Goal: Use online tool/utility: Utilize a website feature to perform a specific function

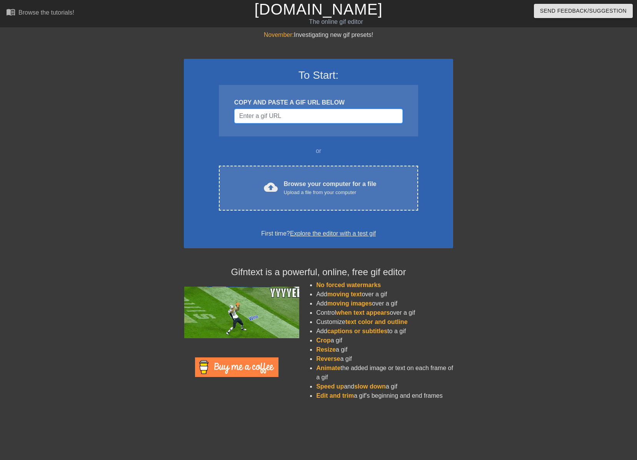
click at [282, 118] on input "Username" at bounding box center [318, 116] width 169 height 15
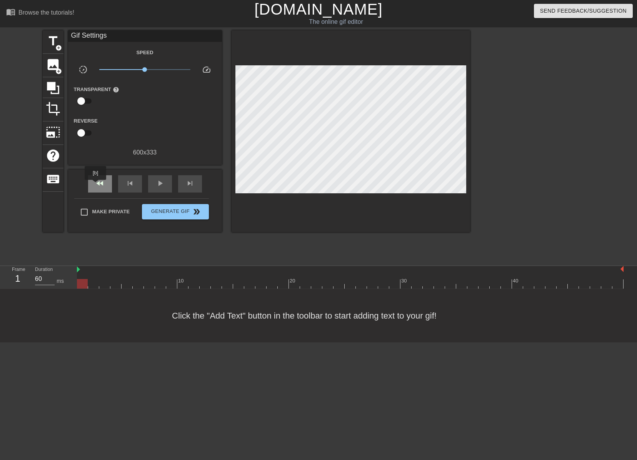
click at [98, 184] on span "fast_rewind" at bounding box center [99, 183] width 9 height 9
click at [105, 184] on div "fast_rewind" at bounding box center [100, 183] width 24 height 17
click at [55, 37] on span "title" at bounding box center [53, 41] width 15 height 15
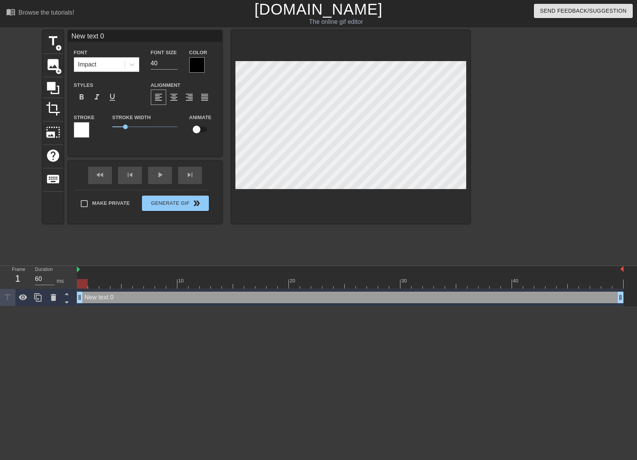
scroll to position [1, 2]
type input "I"
type textarea "I"
type input "In"
type textarea "In"
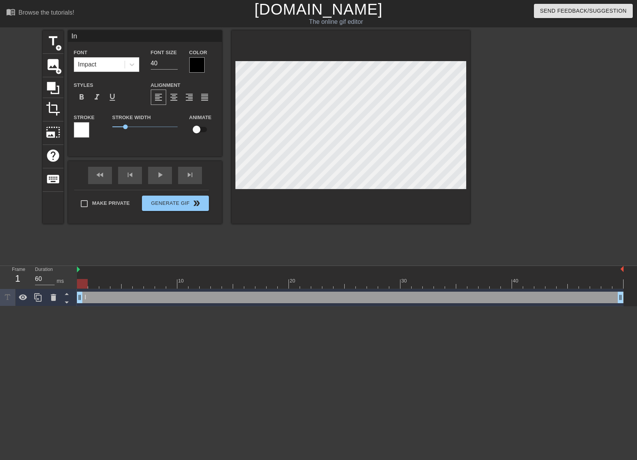
scroll to position [1, 1]
type input "In"
type textarea "In"
type input "In '"
type textarea "In '"
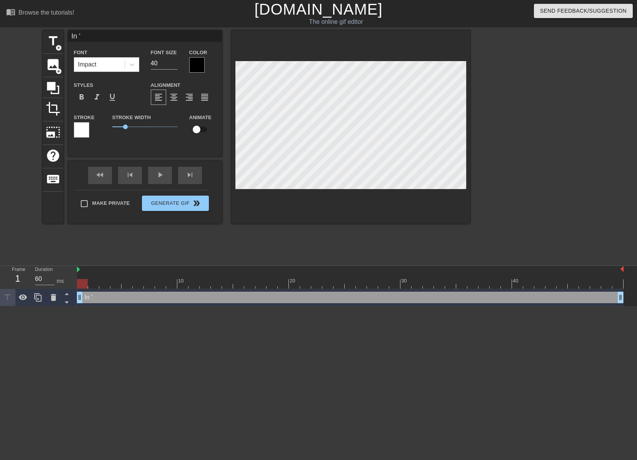
type input "In '9"
type textarea "In '9"
type input "In '92"
type textarea "In '92"
type input "In '92"
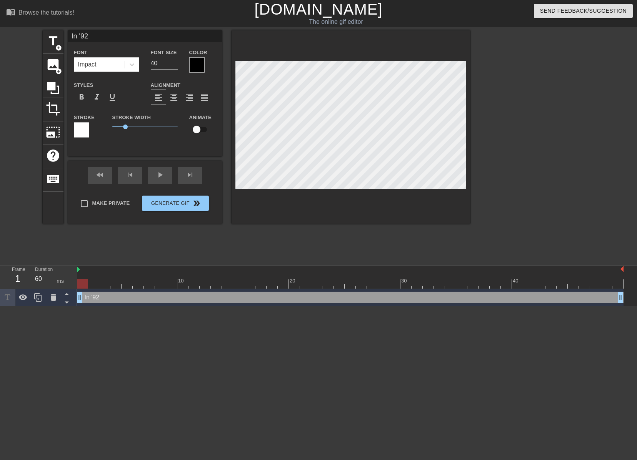
type textarea "In '92"
type input "In '92 I"
type textarea "In '92 I"
type input "In '92 I"
type textarea "In '92 I"
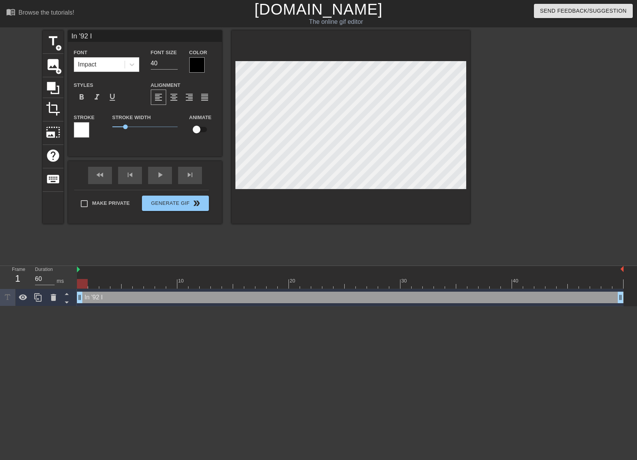
type input "In '92 I h"
type textarea "In '92 I h"
type input "In '92 I ha"
type textarea "In '92 I ha"
type input "In '92 I had"
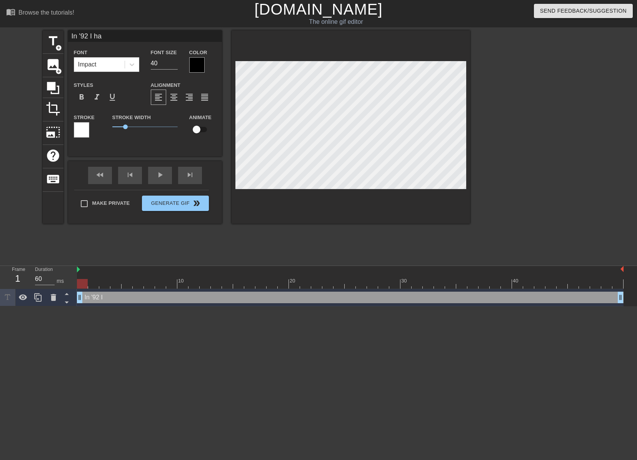
type textarea "In '92 I had"
type input "In '92 I had"
type textarea "In '92 I had"
type input "In '92 I had a"
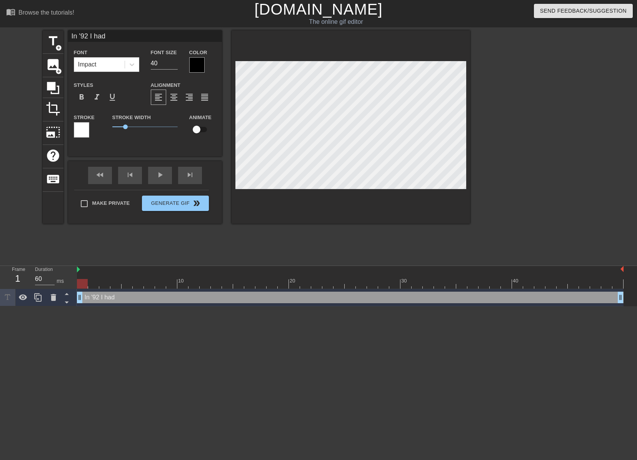
type textarea "In '92 I had a"
type input "In '92 I had a"
type textarea "In '92 I had a"
type input "In '92 I had a b"
type textarea "In '92 I had a b"
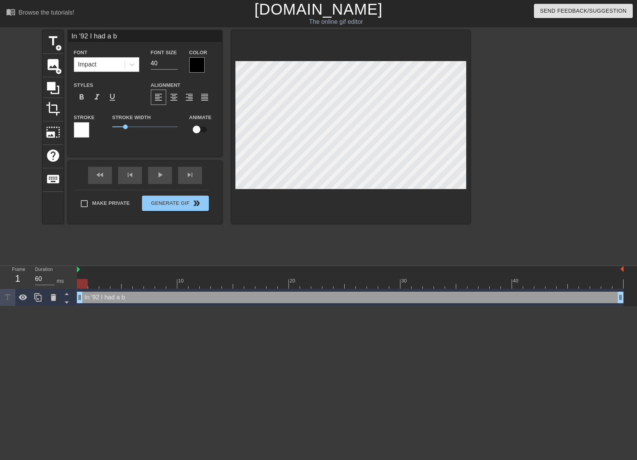
type input "In '92 I had a ba"
type textarea "In '92 I had a ba"
type input "In '92 I had a bad"
type textarea "In '92 I had a bad"
type input "In '92 I had a bad"
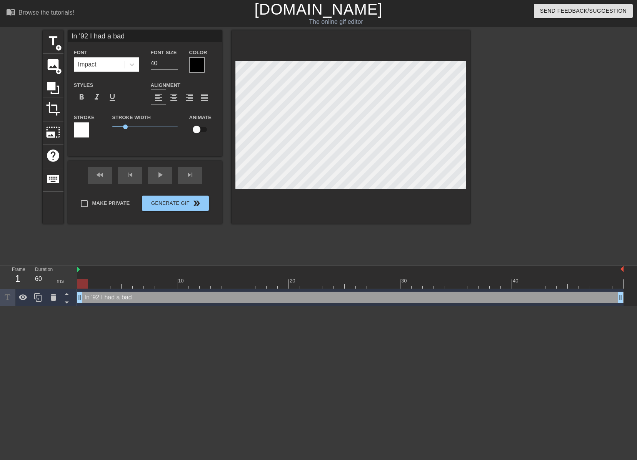
type textarea "In '92 I had a bad"
type input "In '92 I had a bad g"
type textarea "In '92 I had a bad g"
type input "In '92 I had a bad gr"
type textarea "In '92 I had a bad gr"
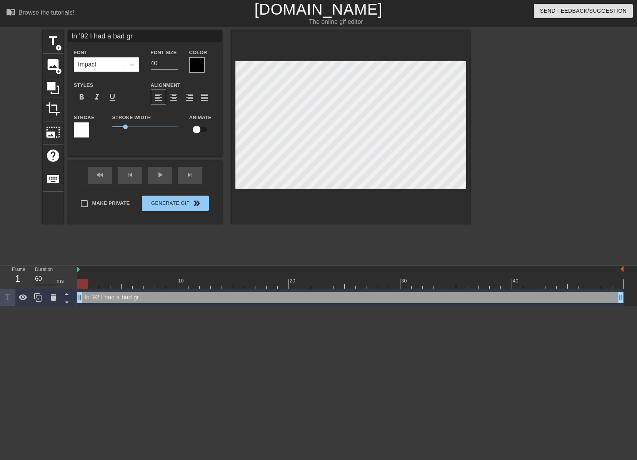
type input "In '92 I had a bad gro"
type textarea "In '92 I had a bad gro"
type input "In '92 I had a bad groi"
type textarea "In '92 I had a bad groi"
type input "In '92 I had a bad groin"
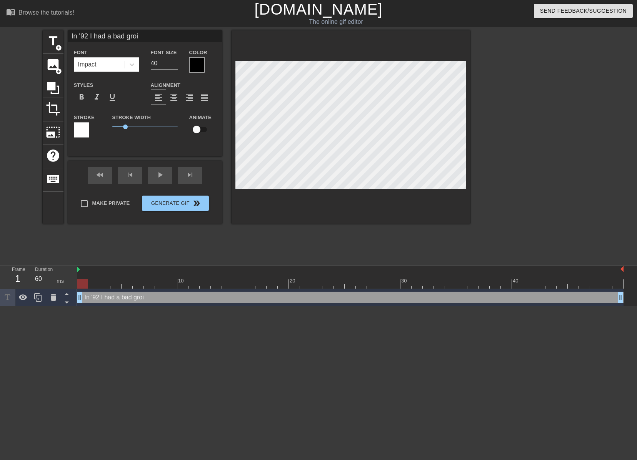
type textarea "In '92 I had a bad groin"
type input "In '92 I had a bad groin"
type textarea "In '92 I had a bad groin"
type input "In '92 I had a bad groin t"
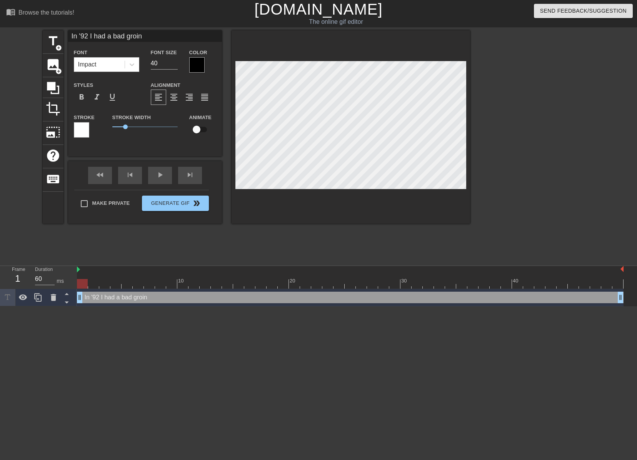
type textarea "In '92 I had a bad groin t"
type input "In '92 I had a bad groin th"
type textarea "In '92 I had a bad groin th"
type input "In '92 I had a bad groin thi"
type textarea "In '92 I had a bad groin thi"
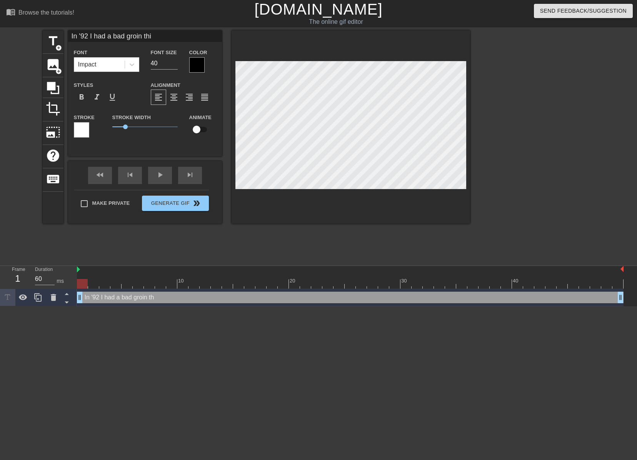
type input "In '92 I had a bad groin thin"
type textarea "In '92 I had a bad groin thin"
type input "In '92 I had a bad groin thing"
type textarea "In '92 I had a bad groin thing"
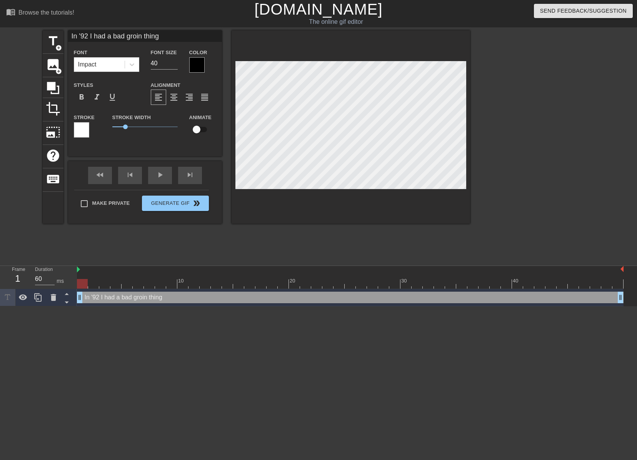
scroll to position [1, 2]
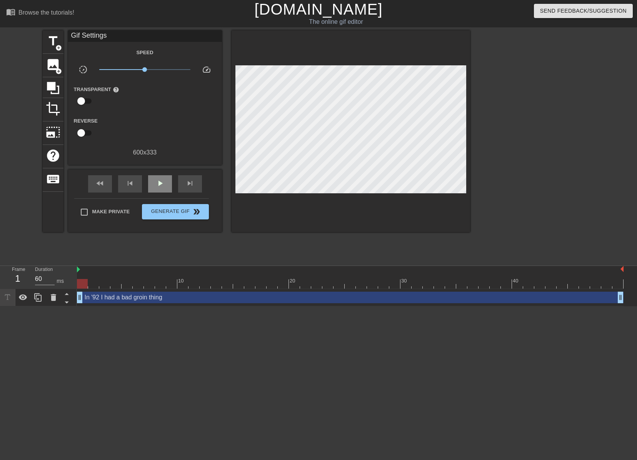
click at [163, 170] on div "fast_rewind skip_previous play_arrow skip_next" at bounding box center [144, 184] width 125 height 29
click at [163, 176] on div "play_arrow" at bounding box center [160, 183] width 24 height 17
click at [163, 176] on div "pause" at bounding box center [160, 183] width 24 height 17
click at [163, 176] on div "play_arrow" at bounding box center [160, 183] width 24 height 17
click at [163, 176] on div "pause" at bounding box center [160, 183] width 24 height 17
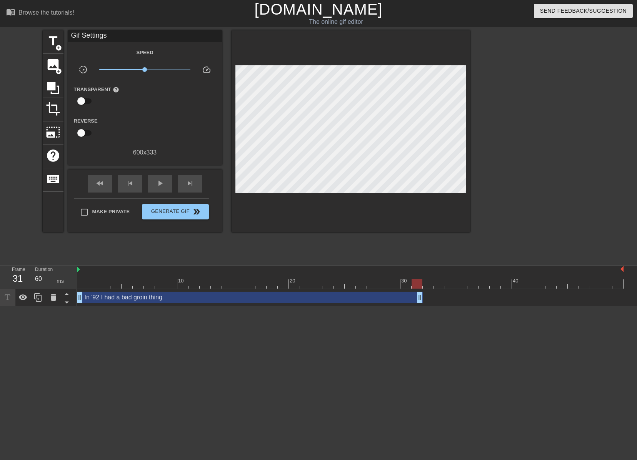
drag, startPoint x: 620, startPoint y: 299, endPoint x: 419, endPoint y: 293, distance: 200.5
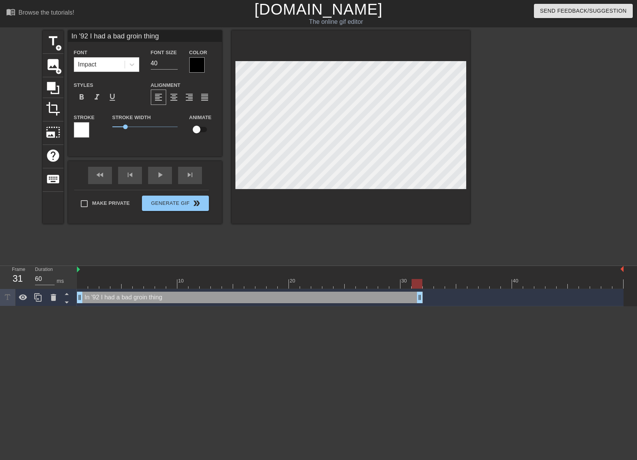
scroll to position [1, 2]
type input "I had a bad groin thing"
type textarea "I had a bad groin thing"
type input "I had a rbad groin thing"
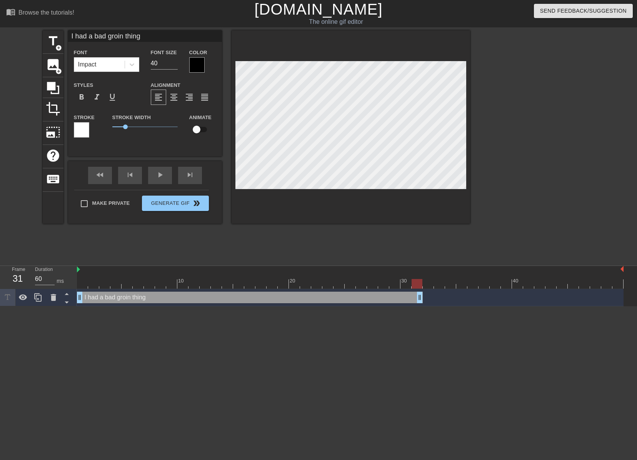
type textarea "I had a rbad groin thing"
type input "I had a rebad groin thing"
type textarea "I had a rebad groin thing"
type input "I had a reabad groin thing"
type textarea "I had a reabad groin thing"
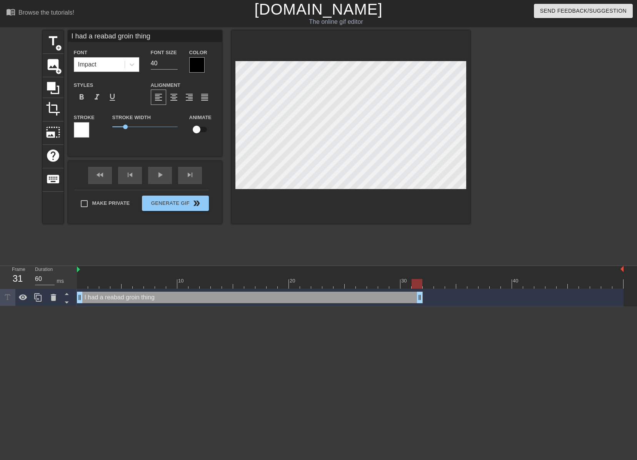
type input "I had a realbad groin thing"
type textarea "I had a realbad groin thing"
type input "I had a real bad groin thing"
type textarea "I had a real bad groin thing"
type input "I had a real bad groin thin"
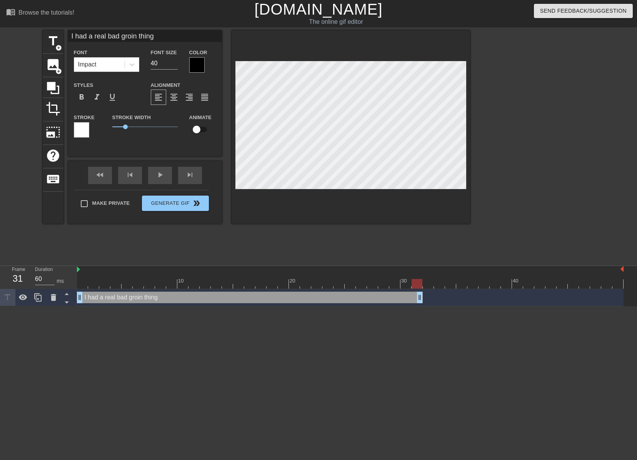
type textarea "I had a real bad groin thin"
type input "I had a real bad groin thi"
type textarea "I had a real bad groin thi"
type input "I had a real bad groin th"
type textarea "I had a real bad groin th"
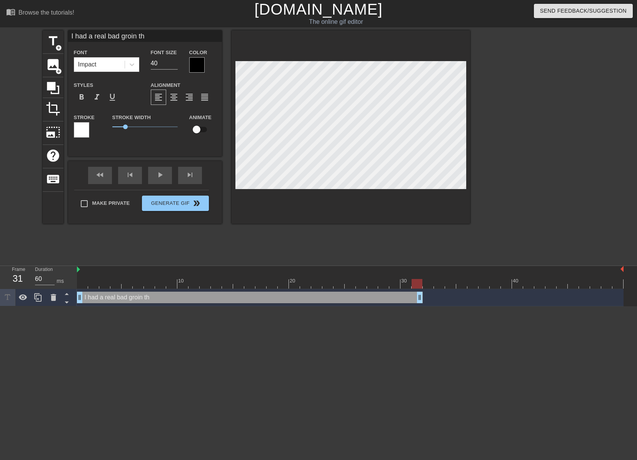
type input "I had a real bad groin t"
type textarea "I had a real bad groin t"
type input "I had a real bad groin"
type textarea "I had a real bad groin"
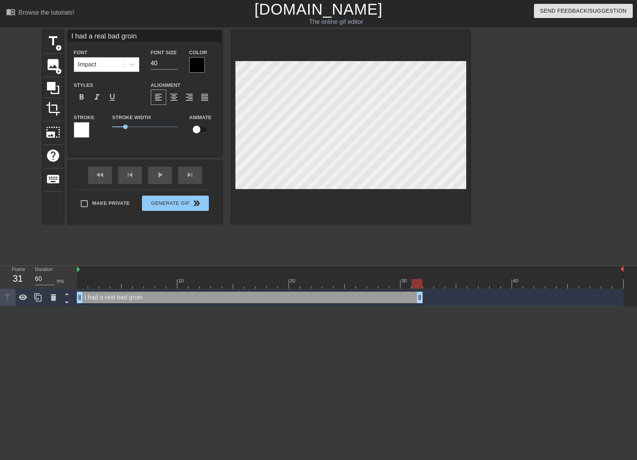
type input "I had a real bad groin p"
type textarea "I had a real bad groin p"
type input "I had a real bad groin pl"
type textarea "I had a real bad groin pl"
type input "I had a real bad groin pla"
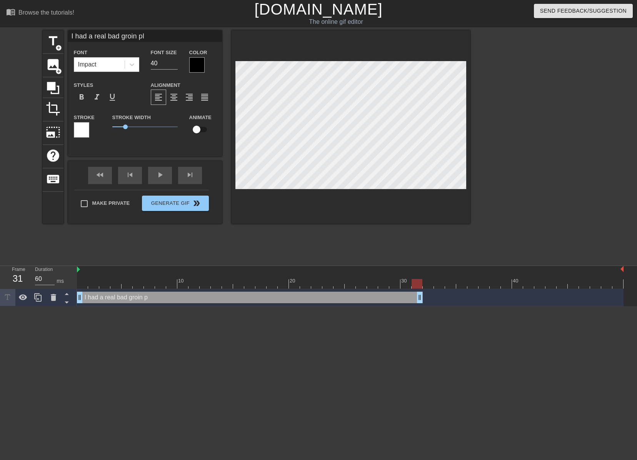
type textarea "I had a real bad groin pla"
type input "I had a real bad groin play"
type textarea "I had a real bad groin play"
type input "I had a real bad groin playi"
type textarea "I had a real bad groin playi"
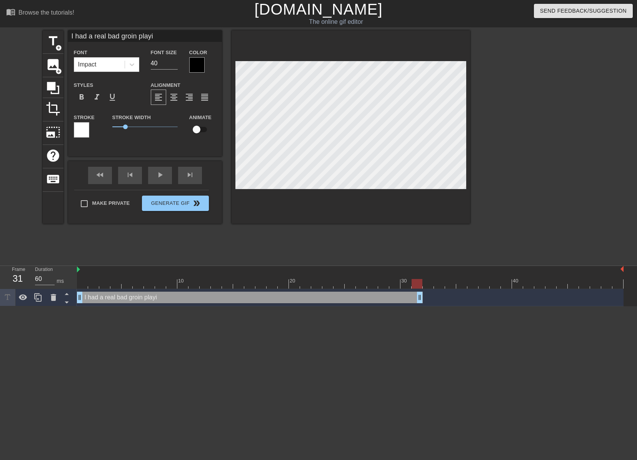
type input "I had a real bad groin playin"
type textarea "I had a real bad groin playin"
type input "I had a real bad groin playing"
type textarea "I had a real bad groin playing"
type input "I had a real bad groin playing"
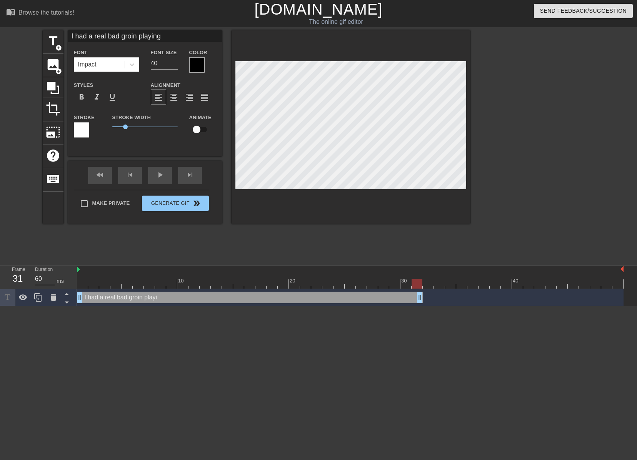
type textarea "I had a real bad groin playing"
type input "I had a real bad groin playing i"
type textarea "I had a real bad groin playing i"
type input "I had a real bad groin playing in"
type textarea "I had a real bad groin playing in"
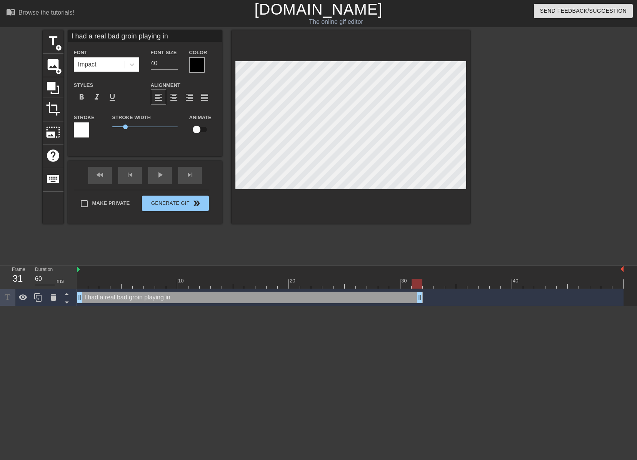
type input "I had a real bad groin playing in"
type textarea "I had a real bad groin playing in"
type input "I had a real bad groin playing in t"
type textarea "I had a real bad groin playing in t"
type input "I had a real bad groin playing in th"
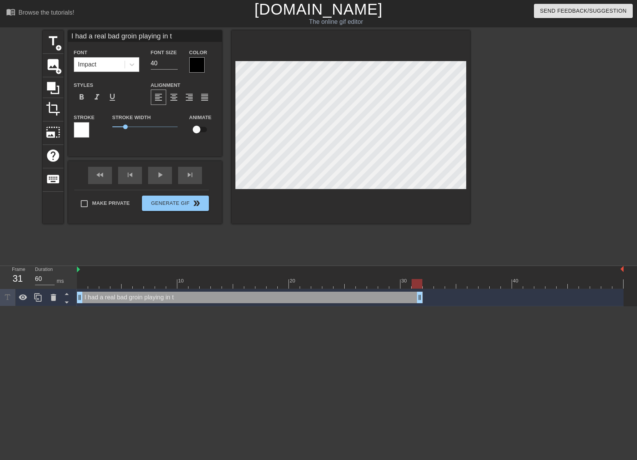
type textarea "I had a real bad groin playing in th"
type input "I had a real bad groin playing in the"
type textarea "I had a real bad groin playing in the"
type input "I had a real bad groin playing in the"
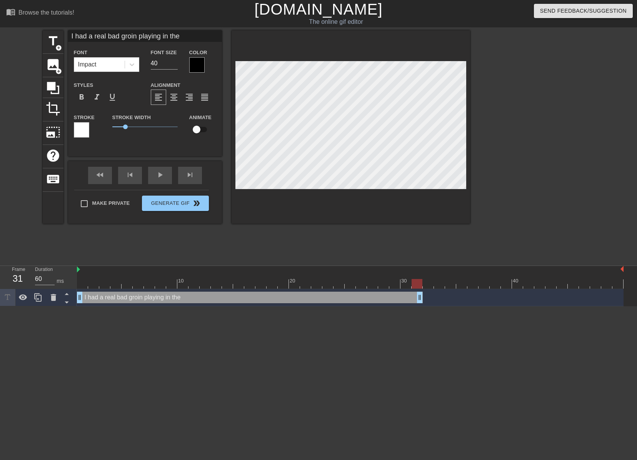
type textarea "I had a real bad groin playing in the"
type input "PI had a real bad groin playing in the"
type textarea "PI had a real bad groin playing in the"
type input "PlI had a real bad groin playing in the"
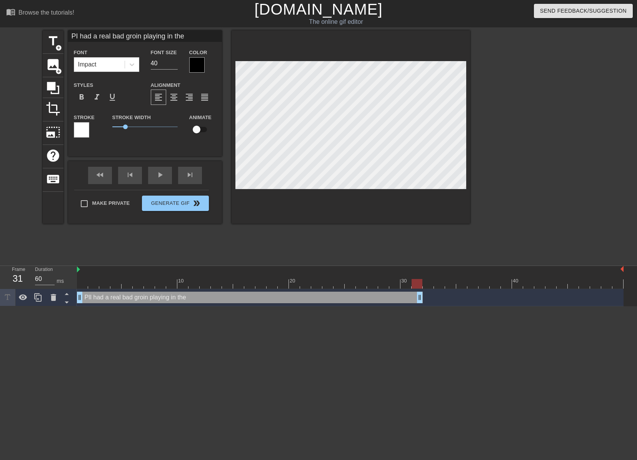
type textarea "PlI had a real bad groin playing in the"
type input "PlaI had a real bad groin playing in the"
type textarea "PlaI had a real bad groin playing in the"
type input "PlayI had a real bad groin playing in the"
type textarea "PlayI had a real bad groin playing in the"
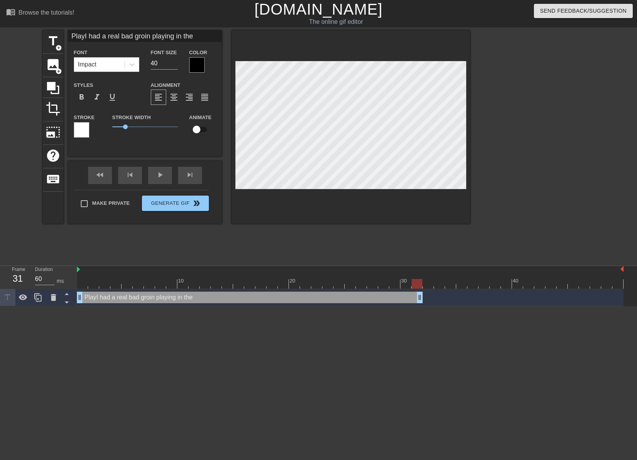
type input "PlayiI had a real bad groin playing in the"
type textarea "PlayiI had a real bad groin playing in the"
type input "PlayinI had a real bad groin playing in the"
type textarea "PlayinI had a real bad groin playing in the"
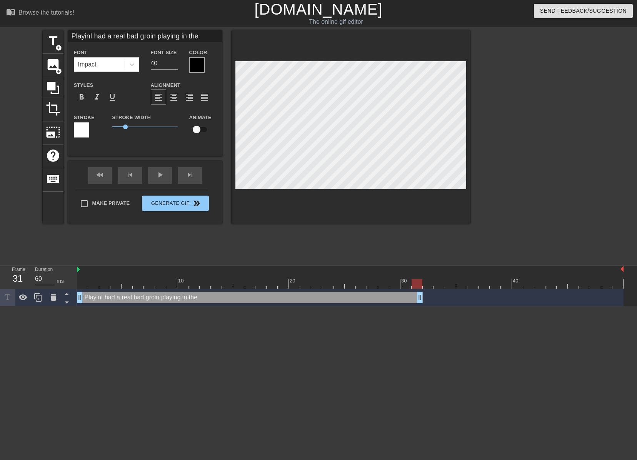
type input "Playin'I had a real bad groin playing in the"
type textarea "Playin'I had a real bad groin playing in the"
type input "Playin' I had a real bad groin playing in the"
type textarea "Playin' I had a real bad groin playing in the"
type input "Playin' iI had a real bad groin playing in the"
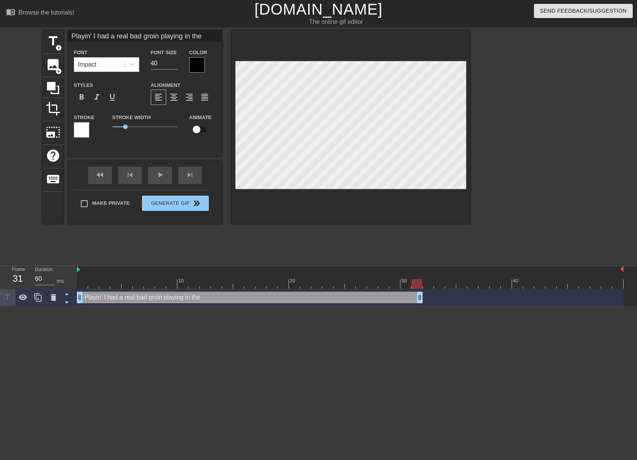
type textarea "Playin' iI had a real bad groin playing in the"
type input "Playin' inI had a real bad groin playing in the"
type textarea "Playin' inI had a real bad groin playing in the"
type input "Playin' in I had a real bad groin playing in the"
type textarea "Playin' in I had a real bad groin playing in the"
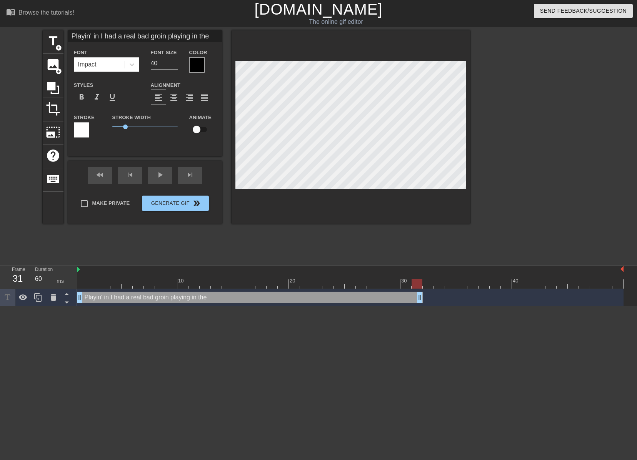
type input "Playin' in tI had a real bad groin playing in the"
type textarea "Playin' in tI had a real bad groin playing in the"
type input "Playin' in thI had a real bad groin playing in the"
type textarea "Playin' in thI had a real bad groin playing in the"
type input "Playin' in theI had a real bad groin playing in the"
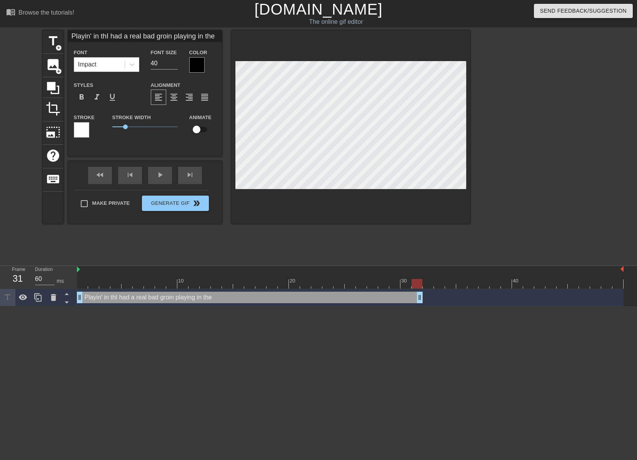
type textarea "Playin' in theI had a real bad groin playing in the"
type input "Playin' in the I had a real bad groin playing in the"
type textarea "Playin' in the I had a real bad groin playing in the"
type input "Playin' in the SI had a real bad groin playing in the"
type textarea "Playin' in the SI had a real bad groin playing in the"
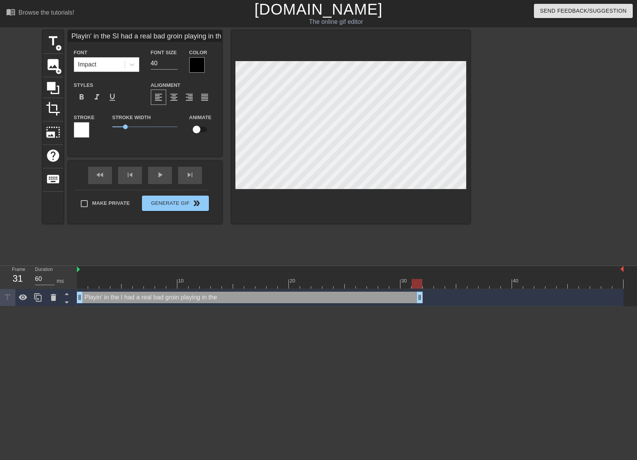
type input "Playin' in the SaI had a real bad groin playing in the"
type textarea "Playin' in the SaI had a real bad groin playing in the"
type input "Playin' in the SalI had a real bad groin playing in the"
type textarea "Playin' in the SalI had a real bad groin playing in the"
type input "Playin' in the SallI had a real bad groin playing in the"
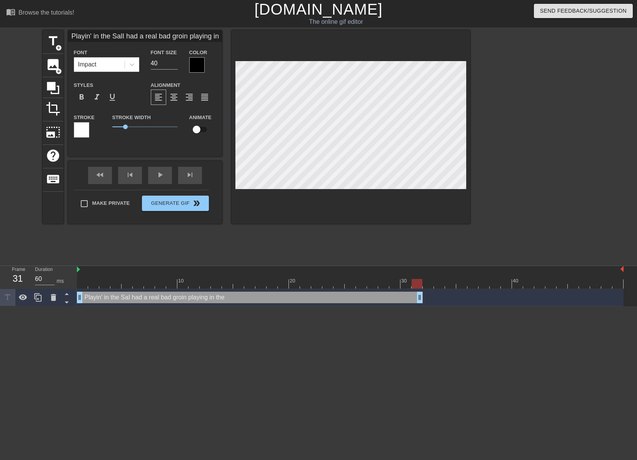
type textarea "Playin' in the SallI had a real bad groin playing in the"
type input "Playin' in the SallyI had a real bad groin playing in the"
type textarea "Playin' in the SallyI had a real bad groin playing in the"
type input "Playin' in the [PERSON_NAME] had a real bad groin playing in the"
type textarea "Playin' in the [PERSON_NAME] had a real bad groin playing in the"
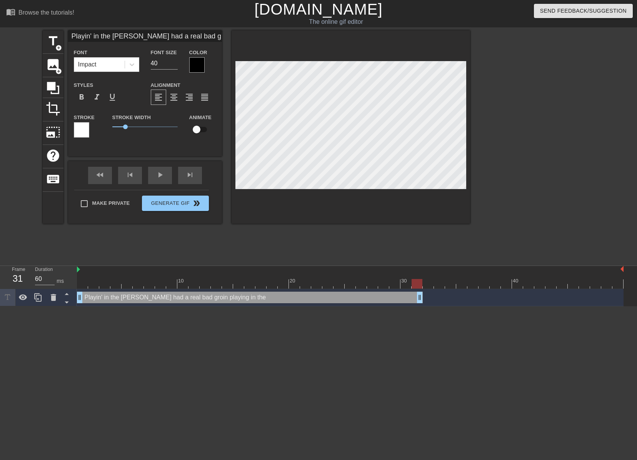
type input "Playin' in the [PERSON_NAME] had a real bad groin playing in the"
type textarea "Playin' in the [PERSON_NAME] had a real bad groin playing in the"
type input "Playin' in the [PERSON_NAME] had a real bad groin playing in the"
type textarea "Playin' in the [PERSON_NAME] had a real bad groin playing in the"
type input "Playin' in the [PERSON_NAME] had a real bad groin playing in the"
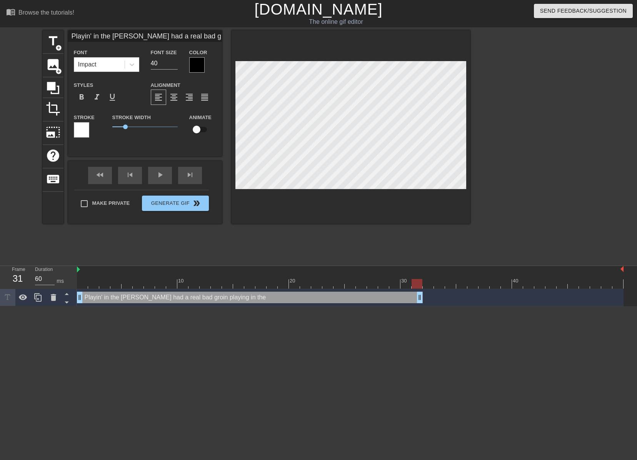
type textarea "Playin' in the [PERSON_NAME] had a real bad groin playing in the"
type input "Playin' in the [PERSON_NAME] had a real bad groin playing in the"
type textarea "Playin' in the [PERSON_NAME] had a real bad groin playing in the"
type input "Playin' in the [PERSON_NAME] had a real bad groin playing in the"
type textarea "Playin' in the [PERSON_NAME] had a real bad groin playing in the"
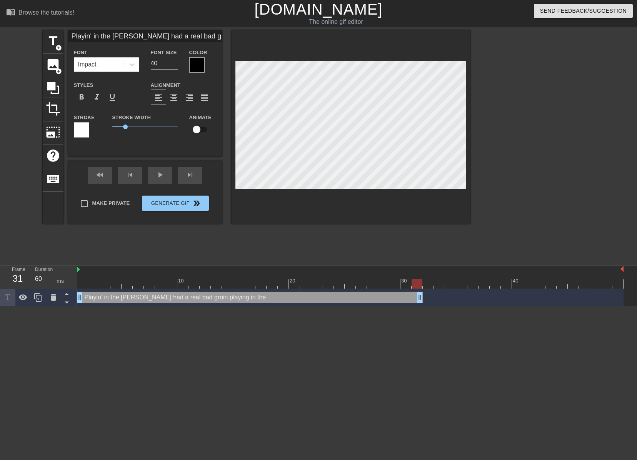
type input "Playin' in the [PERSON_NAME] LeagueI had a real bad groin playing in the"
type textarea "Playin' in the [PERSON_NAME] LeagueI had a real bad groin playing in the"
type input "Playin' in the [PERSON_NAME] League I had a real bad groin playing in the"
type textarea "Playin' in the [PERSON_NAME] League I had a real bad groin playing in the"
type input "Playin' in the [PERSON_NAME] League iI had a real bad groin playing in the"
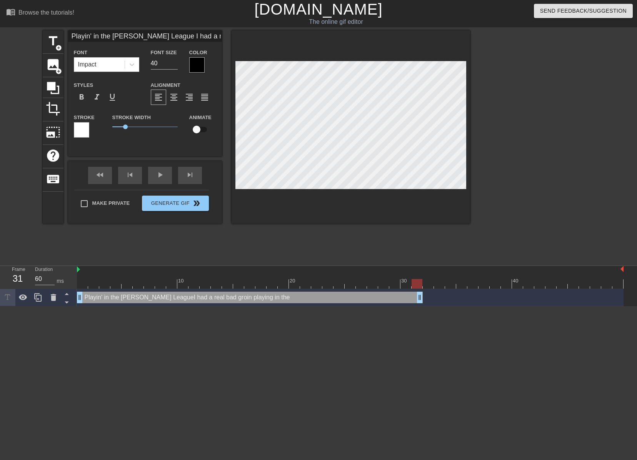
type textarea "Playin' in the [PERSON_NAME] League iI had a real bad groin playing in the"
type input "Playin' in the [PERSON_NAME] League inI had a real bad groin playing in the"
type textarea "Playin' in the [PERSON_NAME] League inI had a real bad groin playing in the"
type input "Playin' in the [PERSON_NAME] League in I had a real bad groin playing in the"
type textarea "Playin' in the [PERSON_NAME] League in I had a real bad groin playing in the"
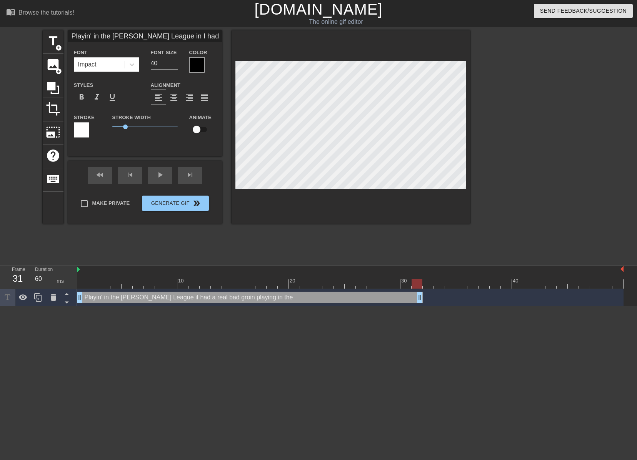
scroll to position [1, 5]
type input "Playin' in the [PERSON_NAME] League in 'I had a real bad groin playing in the"
type textarea "Playin' in the [PERSON_NAME] League in 'I had a real bad groin playing in the"
type input "Playin' in the [PERSON_NAME] League in '9I had a real bad groin playing in the"
type textarea "Playin' in the [PERSON_NAME] League in '9I had a real bad groin playing in the"
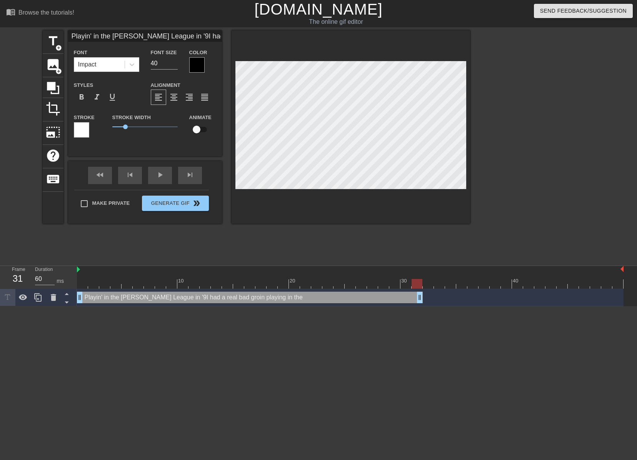
type input "Playin' in the [PERSON_NAME] League in '92I had a real bad groin playing in the"
type textarea "Playin' in the [PERSON_NAME] League in '92I had a real bad groin playing in the"
type input "Playin' in the [PERSON_NAME] League in '92 I had a real bad groin playing in the"
type textarea "Playin' in the [PERSON_NAME] League in '92 I had a real bad groin playing in the"
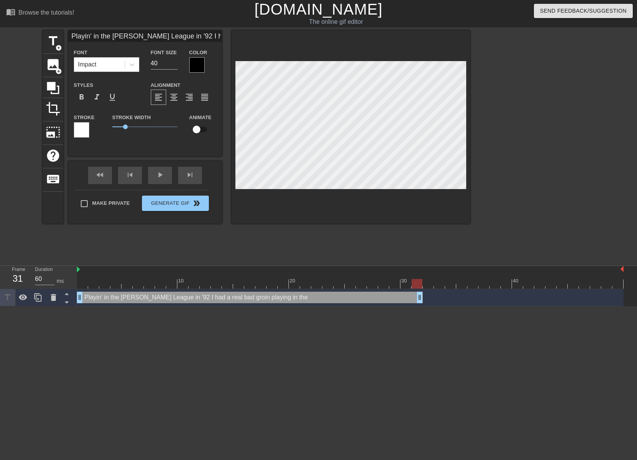
scroll to position [1, 11]
type input "Playin' in the [PERSON_NAME] League in '92 I had a real bad groin in the"
type textarea "Playin' in the [PERSON_NAME] League in '92 I had a real bad groin in the"
type input "Playin' in the [PERSON_NAME] League in '92 I had a real bad groin t in the"
type textarea "Playin' in the [PERSON_NAME] League in '92 I had a real bad groin t in the"
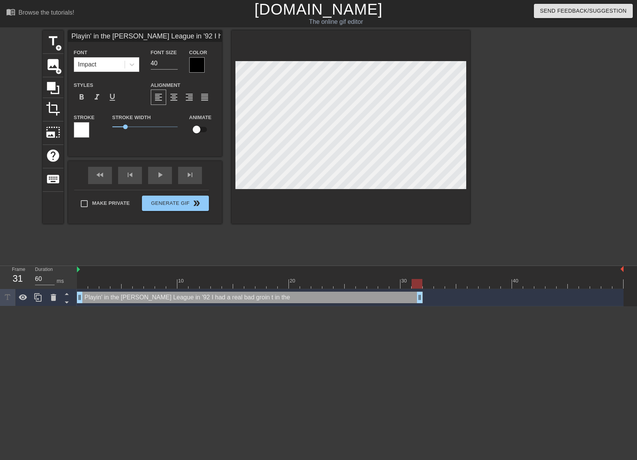
type input "Playin' in the [PERSON_NAME] League in '92 I had a real bad groin th in the"
type textarea "Playin' in the [PERSON_NAME] League in '92 I had a real bad groin th in the"
type input "Playin' in the [PERSON_NAME] League in '92 I had a real bad groin tha in the"
type textarea "Playin' in the [PERSON_NAME] League in '92 I had a real bad groin tha in the"
type input "Playin' in the [PERSON_NAME] League in '92 I had a real bad groin that in the"
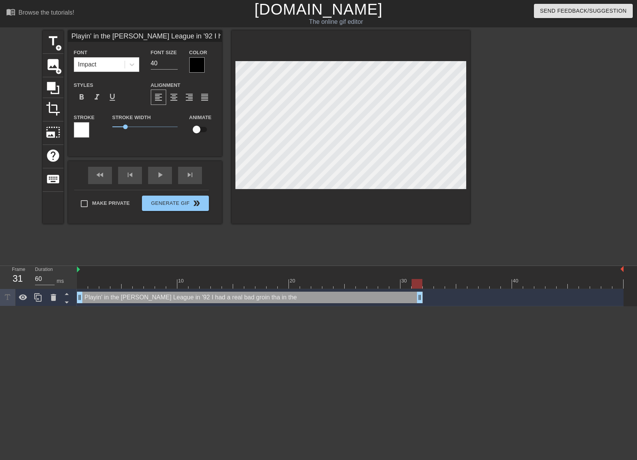
type textarea "Playin' in the [PERSON_NAME] League in '92 I had a real bad groin that in the"
type input "Playin' in the [PERSON_NAME] League in '92 I had a real bad groin that- in the"
type textarea "Playin' in the [PERSON_NAME] League in '92 I had a real bad groin that- in the"
type input "Playin' in the [PERSON_NAME] League in '92 I had a real bad groin that-- in the"
type textarea "Playin' in the [PERSON_NAME] League in '92 I had a real bad groin that-- in the"
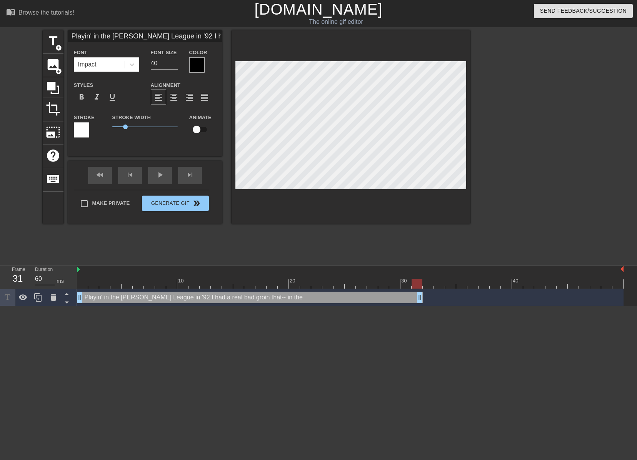
click at [422, 209] on div at bounding box center [351, 127] width 239 height 194
drag, startPoint x: 160, startPoint y: 62, endPoint x: 137, endPoint y: 61, distance: 22.7
click at [139, 62] on div "Font Impact Font Size 40 Color" at bounding box center [145, 60] width 154 height 25
type input "25"
click at [332, 227] on div "title add_circle image add_circle crop photo_size_select_large help keyboard Pl…" at bounding box center [256, 145] width 427 height 231
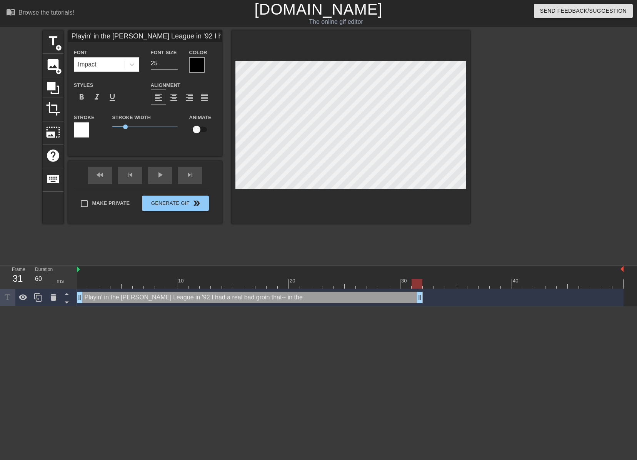
type input "Playin' in the [PERSON_NAME] League in '92 I had a real bad groin that-- in the"
type textarea "Playin' in the [PERSON_NAME] League in '92 I had a real bad groin that-- in the"
type input "Playin' in the [PERSON_NAME] League in '92 I had a real bad groin that-- in"
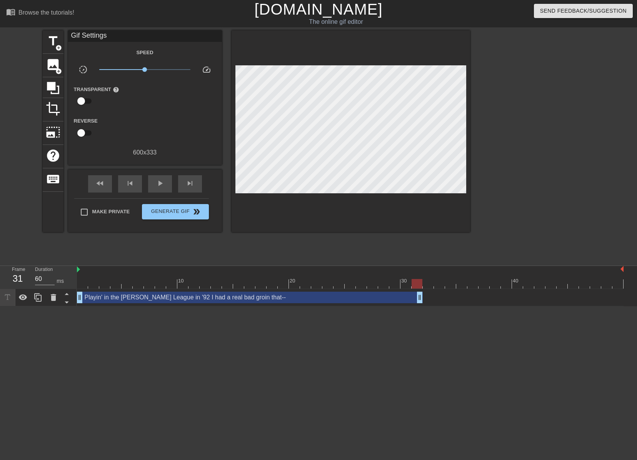
click at [393, 217] on div at bounding box center [351, 131] width 239 height 202
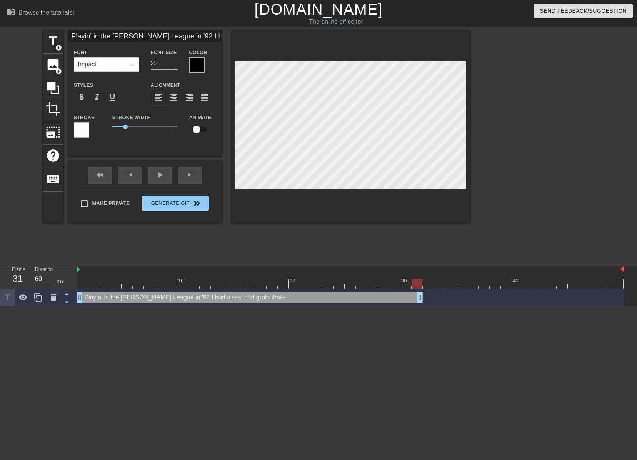
click at [194, 64] on div at bounding box center [196, 64] width 15 height 15
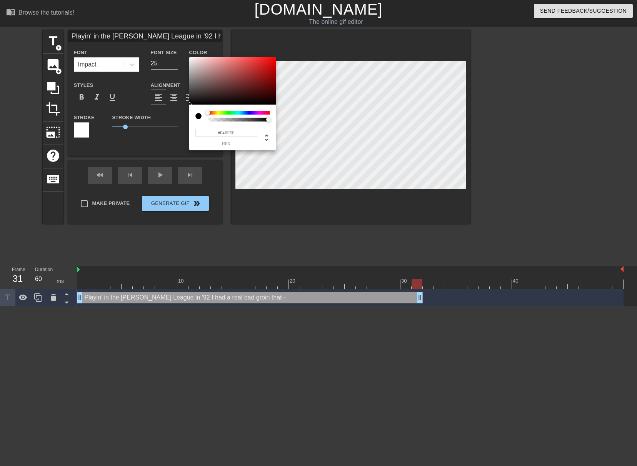
click at [191, 59] on div at bounding box center [232, 81] width 87 height 48
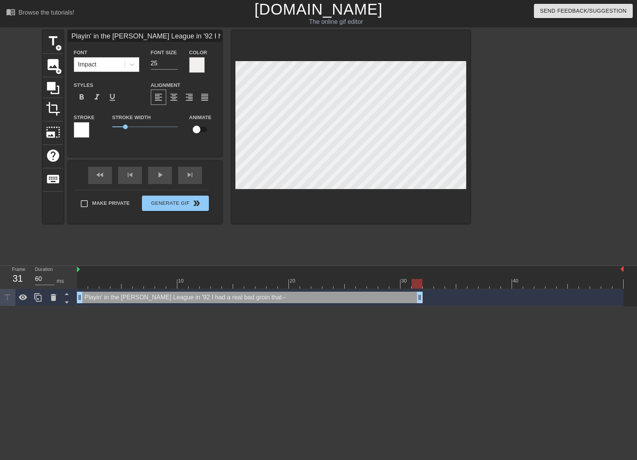
click at [79, 133] on div at bounding box center [81, 129] width 15 height 15
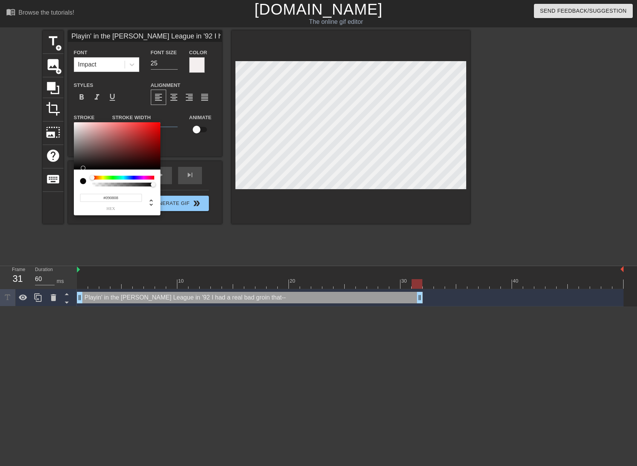
click at [77, 168] on div at bounding box center [117, 146] width 87 height 48
click at [76, 168] on div at bounding box center [117, 146] width 87 height 48
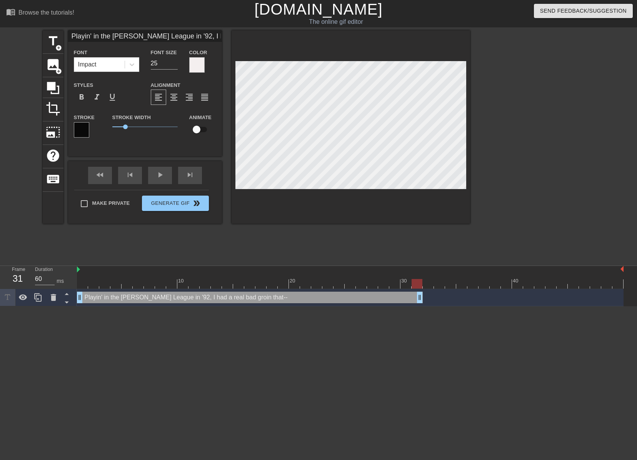
scroll to position [1, 5]
drag, startPoint x: 124, startPoint y: 126, endPoint x: 119, endPoint y: 125, distance: 5.4
click at [119, 125] on span "0.5" at bounding box center [119, 127] width 5 height 5
click at [173, 65] on input "24" at bounding box center [164, 63] width 27 height 12
click at [173, 65] on input "23" at bounding box center [164, 63] width 27 height 12
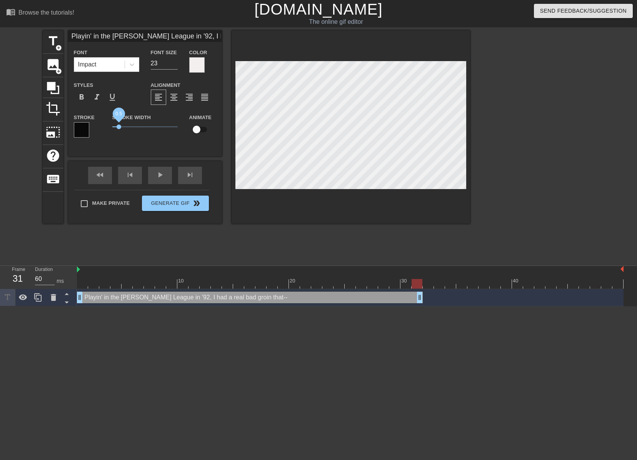
click at [119, 127] on span "0.5" at bounding box center [119, 127] width 5 height 5
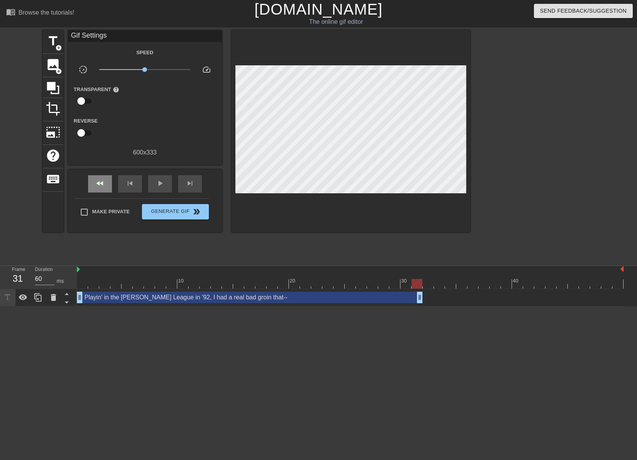
click at [108, 174] on div "fast_rewind skip_previous play_arrow skip_next" at bounding box center [144, 184] width 125 height 29
click at [100, 181] on span "fast_rewind" at bounding box center [99, 183] width 9 height 9
click at [157, 187] on span "play_arrow" at bounding box center [159, 183] width 9 height 9
click at [158, 187] on span "pause" at bounding box center [159, 183] width 9 height 9
click at [105, 185] on div "fast_rewind" at bounding box center [100, 183] width 24 height 17
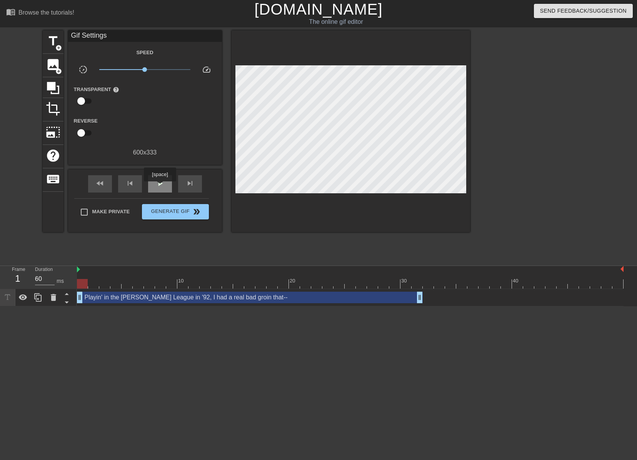
click at [160, 187] on span "play_arrow" at bounding box center [159, 183] width 9 height 9
click at [160, 187] on span "pause" at bounding box center [159, 183] width 9 height 9
click at [195, 190] on div "skip_next" at bounding box center [190, 183] width 24 height 17
click at [53, 44] on span "title" at bounding box center [53, 41] width 15 height 15
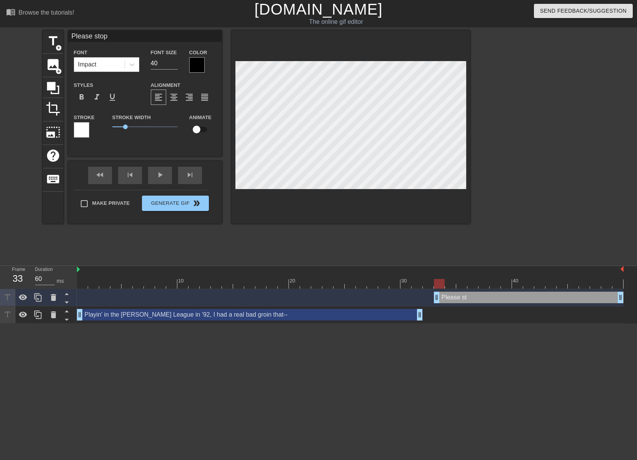
scroll to position [1, 2]
click at [396, 200] on div at bounding box center [351, 127] width 239 height 194
drag, startPoint x: 156, startPoint y: 63, endPoint x: 147, endPoint y: 64, distance: 9.4
click at [149, 64] on div "Font Size 40" at bounding box center [164, 60] width 38 height 25
click at [198, 61] on div at bounding box center [196, 64] width 15 height 15
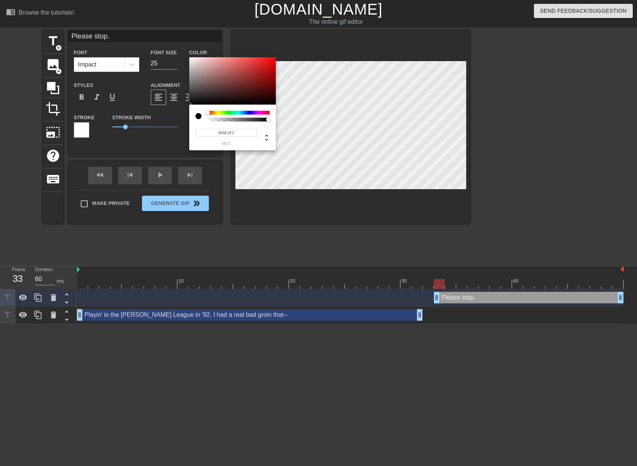
click at [191, 58] on div at bounding box center [232, 81] width 87 height 48
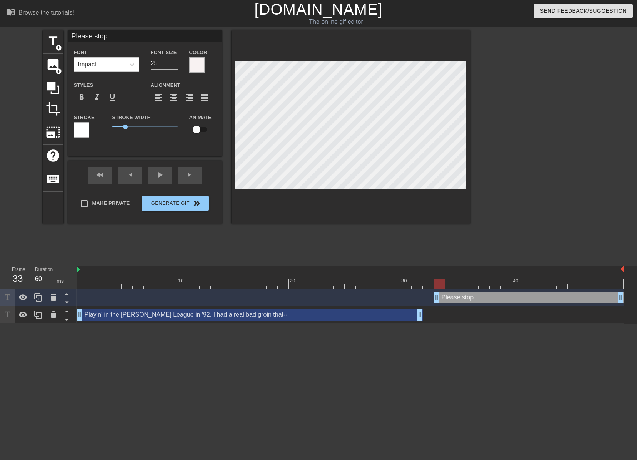
click at [81, 131] on div at bounding box center [81, 129] width 15 height 15
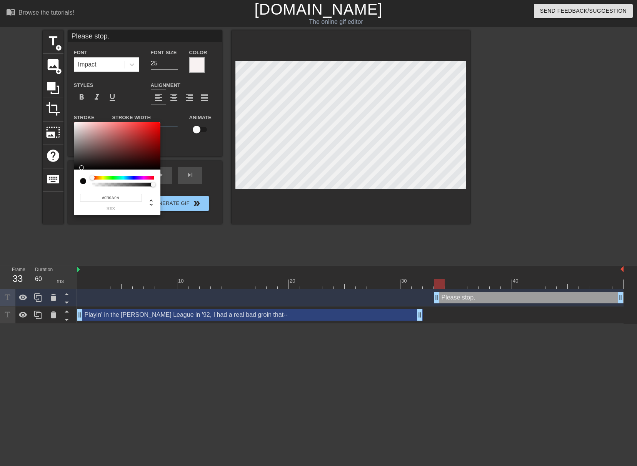
click at [77, 168] on div at bounding box center [117, 146] width 87 height 48
click at [81, 170] on div at bounding box center [117, 146] width 87 height 48
click at [76, 169] on div at bounding box center [117, 146] width 87 height 48
click at [76, 169] on div at bounding box center [76, 171] width 5 height 5
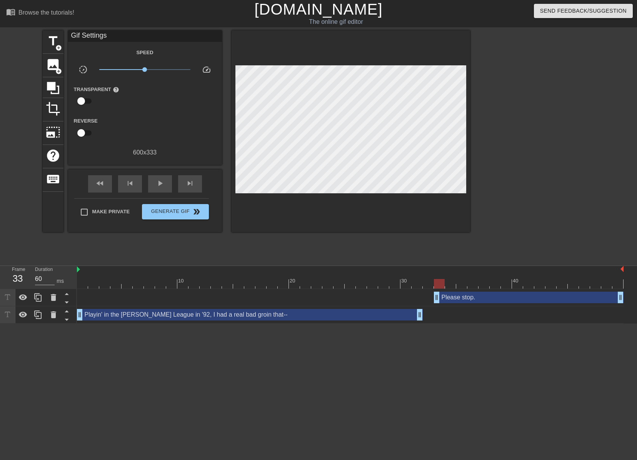
drag, startPoint x: 424, startPoint y: 215, endPoint x: 422, endPoint y: 196, distance: 19.4
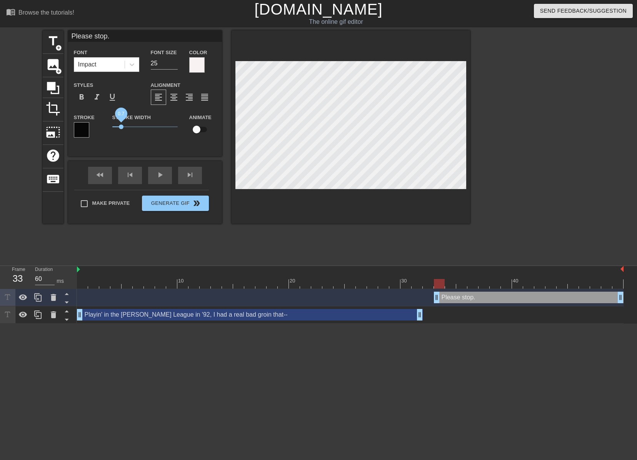
click at [122, 127] on span "0.7" at bounding box center [121, 127] width 5 height 5
click at [377, 220] on div at bounding box center [351, 127] width 239 height 194
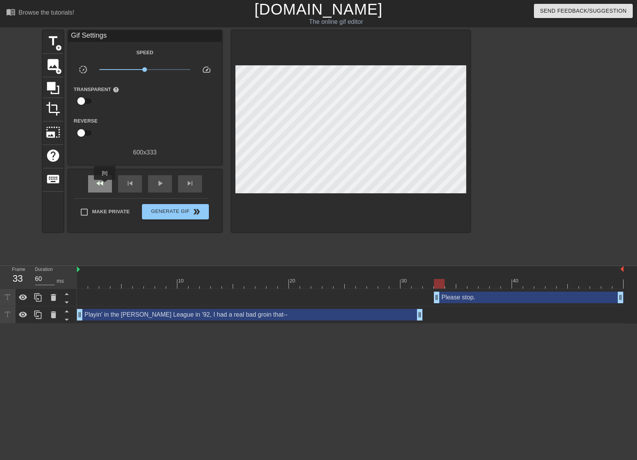
click at [105, 185] on div "fast_rewind" at bounding box center [100, 183] width 24 height 17
drag, startPoint x: 78, startPoint y: 314, endPoint x: 86, endPoint y: 314, distance: 7.3
click at [86, 314] on div "Playin' in the [PERSON_NAME] League in '92, I had a real bad groin that-- drag_…" at bounding box center [350, 315] width 547 height 12
click at [100, 182] on span "fast_rewind" at bounding box center [99, 183] width 9 height 9
click at [162, 182] on span "play_arrow" at bounding box center [159, 183] width 9 height 9
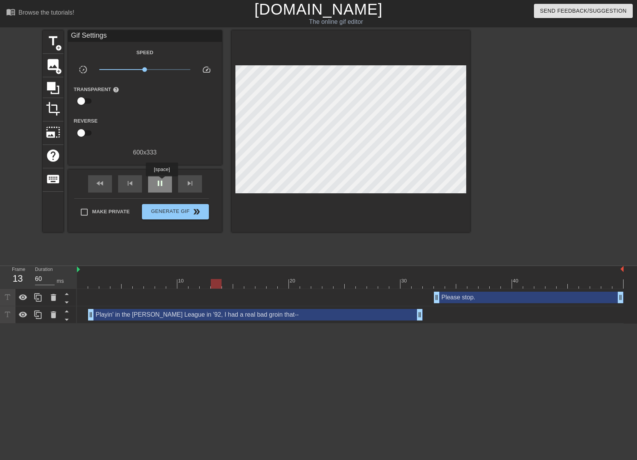
click at [162, 182] on span "pause" at bounding box center [159, 183] width 9 height 9
drag, startPoint x: 89, startPoint y: 316, endPoint x: 71, endPoint y: 316, distance: 18.5
click at [71, 316] on div "Frame 1 Duration 60 ms 10 20 30 40 Please stop. drag_handle drag_handle Playin'…" at bounding box center [318, 295] width 637 height 58
click at [100, 183] on span "fast_rewind" at bounding box center [99, 183] width 9 height 9
click at [162, 184] on span "play_arrow" at bounding box center [159, 183] width 9 height 9
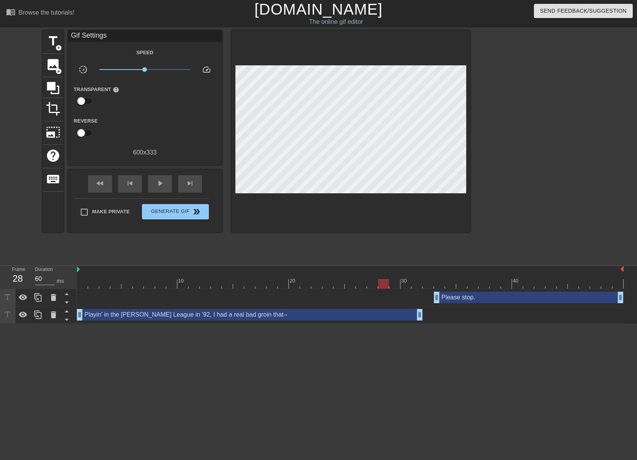
click at [379, 282] on div at bounding box center [350, 284] width 547 height 10
drag, startPoint x: 438, startPoint y: 295, endPoint x: 387, endPoint y: 293, distance: 50.4
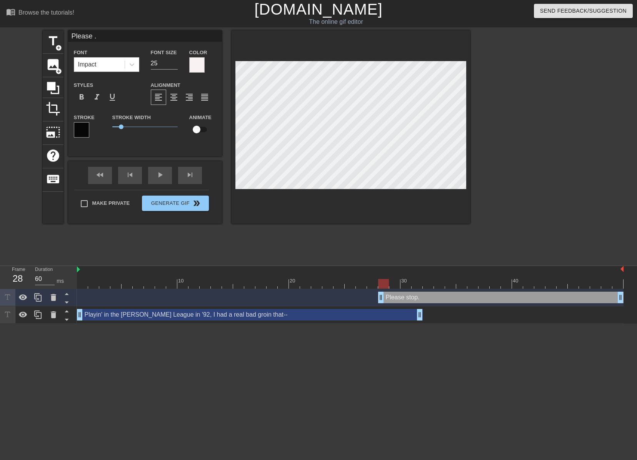
scroll to position [1, 2]
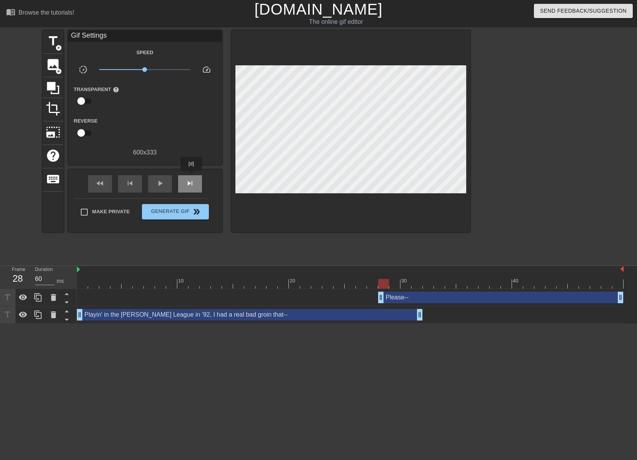
click at [192, 176] on div "skip_next" at bounding box center [190, 183] width 24 height 17
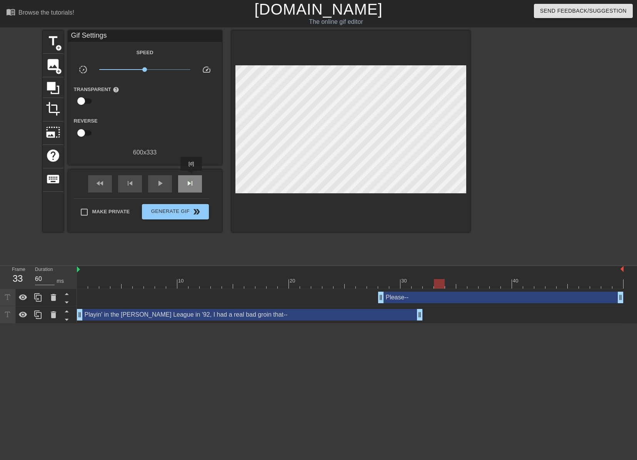
click at [192, 176] on div "skip_next" at bounding box center [190, 183] width 24 height 17
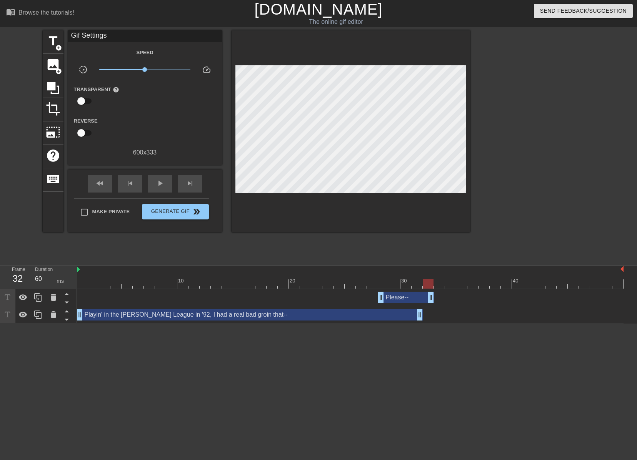
drag, startPoint x: 621, startPoint y: 299, endPoint x: 429, endPoint y: 286, distance: 193.2
click at [429, 286] on div "10 20 30 40 Please-- drag_handle drag_handle Playin' in the [PERSON_NAME] Leagu…" at bounding box center [357, 295] width 560 height 58
click at [193, 174] on div "fast_rewind skip_previous play_arrow skip_next" at bounding box center [144, 184] width 125 height 29
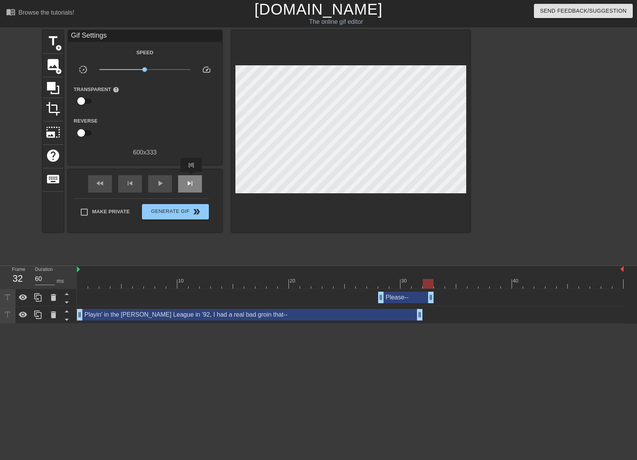
click at [192, 178] on div "skip_next" at bounding box center [190, 183] width 24 height 17
click at [53, 36] on span "title" at bounding box center [53, 41] width 15 height 15
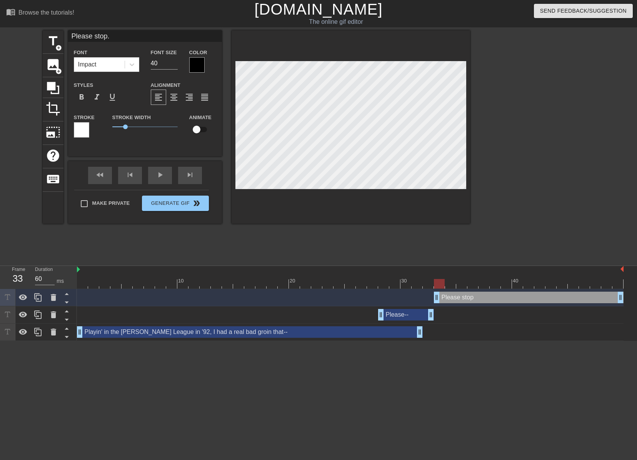
scroll to position [1, 2]
drag, startPoint x: 158, startPoint y: 64, endPoint x: 107, endPoint y: 64, distance: 50.8
click at [108, 64] on div "Font Impact Font Size 40 Color" at bounding box center [145, 60] width 154 height 25
click at [203, 68] on div at bounding box center [196, 64] width 15 height 15
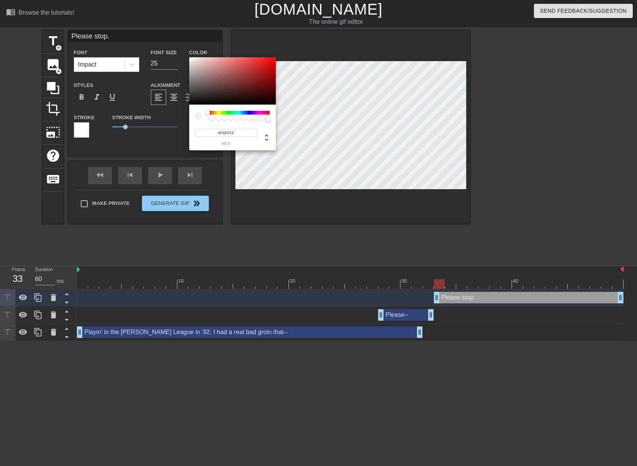
click at [192, 59] on div at bounding box center [232, 81] width 87 height 48
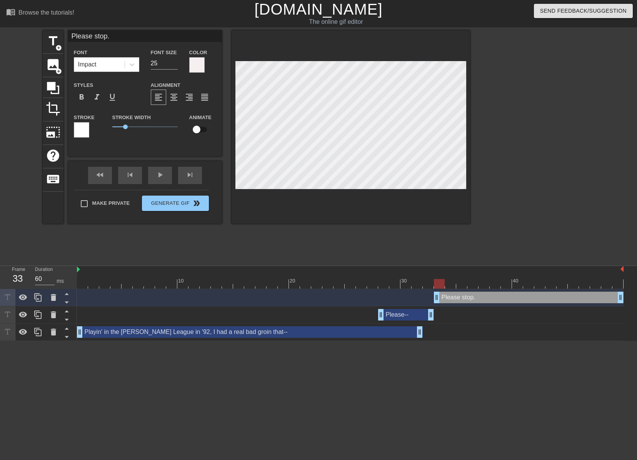
click at [80, 130] on div at bounding box center [81, 129] width 15 height 15
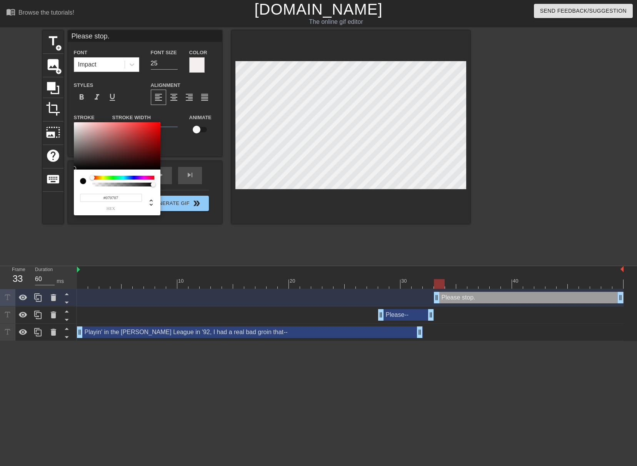
click at [76, 169] on div at bounding box center [117, 146] width 87 height 48
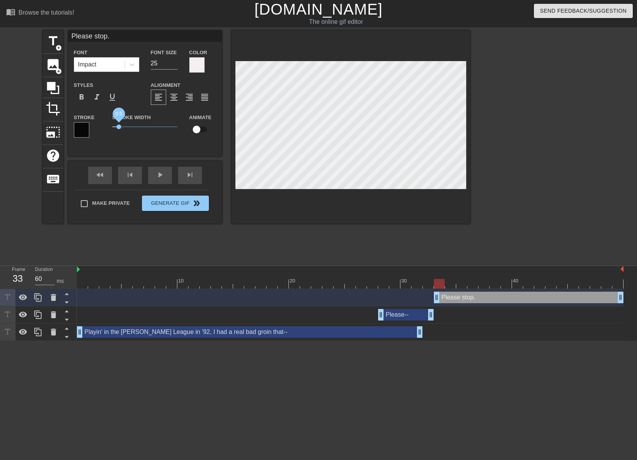
drag, startPoint x: 124, startPoint y: 126, endPoint x: 118, endPoint y: 127, distance: 6.0
click at [118, 127] on span "0.5" at bounding box center [119, 127] width 5 height 5
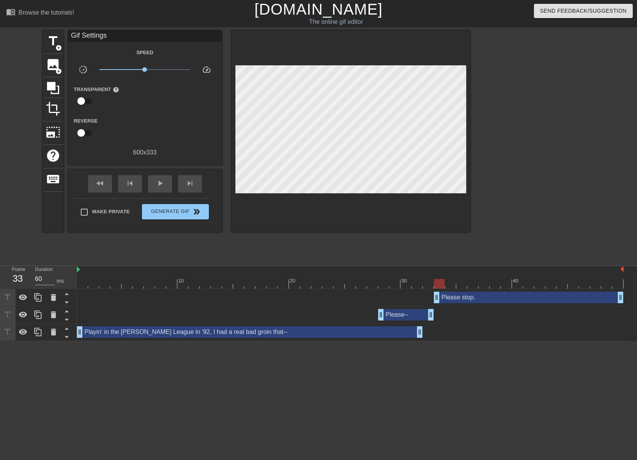
click at [315, 206] on div at bounding box center [351, 131] width 239 height 202
click at [108, 178] on div "fast_rewind" at bounding box center [100, 183] width 24 height 17
click at [165, 180] on div "play_arrow" at bounding box center [160, 183] width 24 height 17
click at [164, 181] on div "pause" at bounding box center [160, 183] width 24 height 17
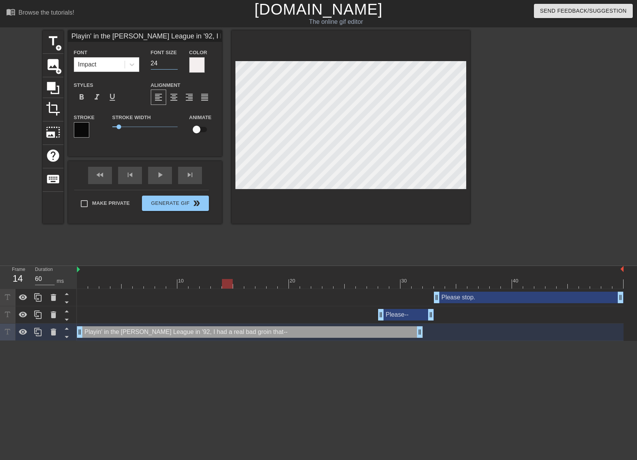
click at [174, 62] on input "24" at bounding box center [164, 63] width 27 height 12
click at [174, 62] on input "25" at bounding box center [164, 63] width 27 height 12
click at [119, 128] on span "0.5" at bounding box center [119, 127] width 5 height 5
click at [176, 67] on input "25" at bounding box center [164, 63] width 27 height 12
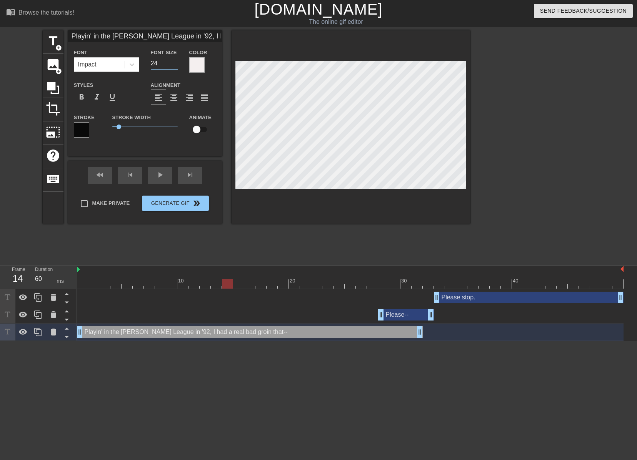
click at [175, 65] on input "24" at bounding box center [164, 63] width 27 height 12
click at [175, 65] on input "23" at bounding box center [164, 63] width 27 height 12
click at [117, 127] on span "0.35" at bounding box center [116, 127] width 5 height 5
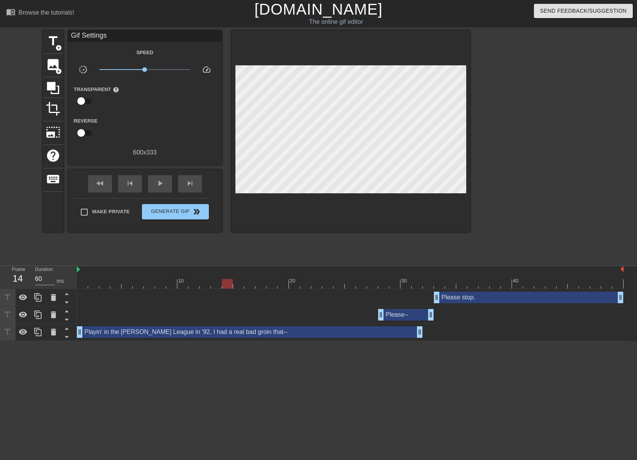
click at [261, 225] on div "title add_circle image add_circle crop photo_size_select_large help keyboard Gi…" at bounding box center [256, 145] width 427 height 231
click at [98, 186] on span "fast_rewind" at bounding box center [99, 183] width 9 height 9
click at [158, 182] on span "play_arrow" at bounding box center [159, 183] width 9 height 9
click at [162, 181] on span "pause" at bounding box center [159, 183] width 9 height 9
click at [415, 280] on div at bounding box center [350, 284] width 547 height 10
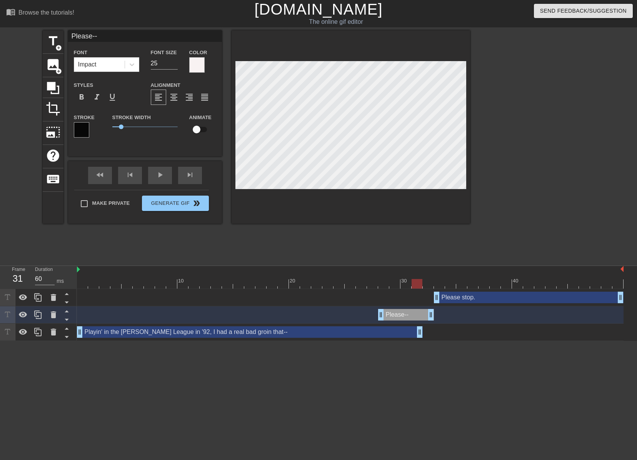
click at [457, 288] on div at bounding box center [350, 284] width 547 height 10
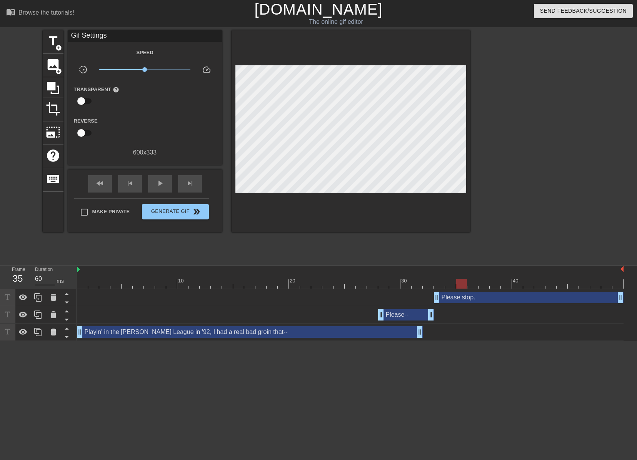
click at [432, 210] on div at bounding box center [351, 131] width 239 height 202
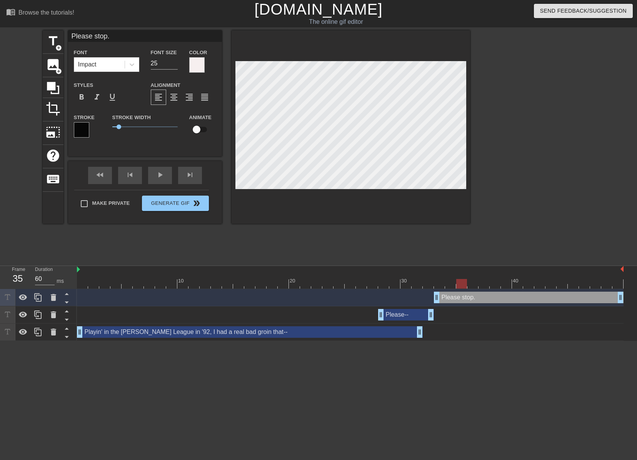
click at [413, 286] on div at bounding box center [350, 284] width 547 height 10
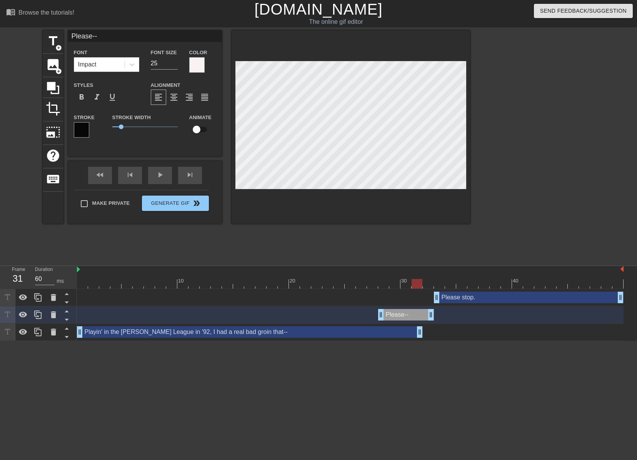
click at [372, 283] on div at bounding box center [350, 284] width 547 height 10
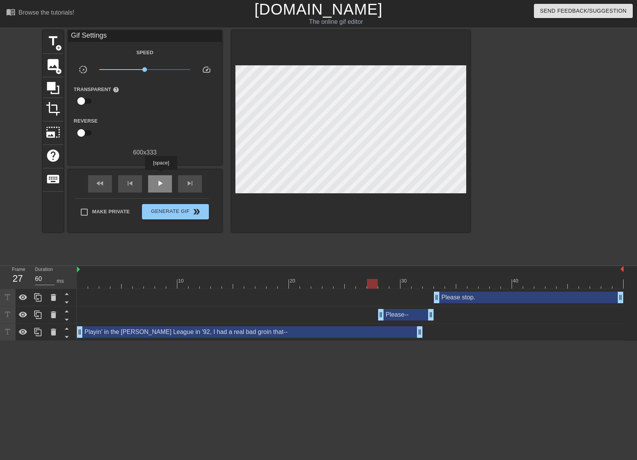
click at [161, 175] on div "play_arrow" at bounding box center [160, 183] width 24 height 17
click at [161, 175] on div "pause" at bounding box center [160, 183] width 24 height 17
click at [377, 285] on div at bounding box center [350, 284] width 547 height 10
click at [165, 183] on div "play_arrow" at bounding box center [160, 183] width 24 height 17
click at [165, 183] on div "pause" at bounding box center [160, 183] width 24 height 17
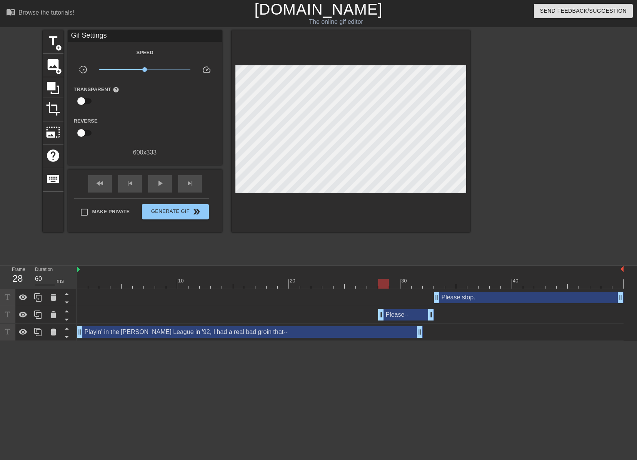
drag, startPoint x: 379, startPoint y: 315, endPoint x: 375, endPoint y: 315, distance: 4.2
click at [375, 315] on div "Please-- drag_handle drag_handle" at bounding box center [350, 315] width 547 height 12
click at [317, 281] on div at bounding box center [350, 284] width 547 height 10
click at [155, 185] on span "play_arrow" at bounding box center [159, 183] width 9 height 9
drag, startPoint x: 438, startPoint y: 296, endPoint x: 445, endPoint y: 297, distance: 6.6
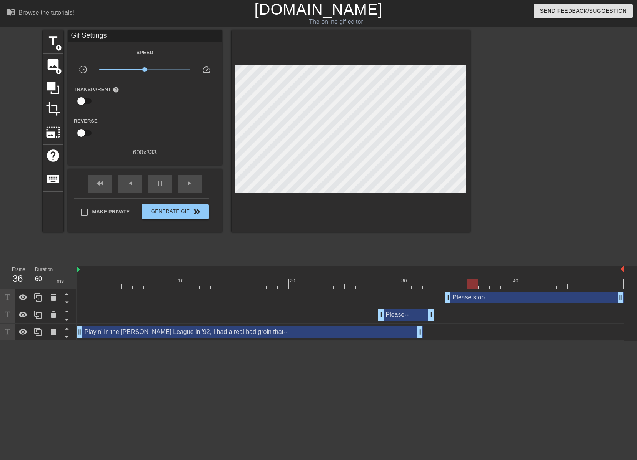
click at [445, 297] on div "Please stop. drag_handle drag_handle" at bounding box center [350, 298] width 547 height 12
click at [364, 282] on div at bounding box center [350, 284] width 547 height 10
click at [159, 185] on span "play_arrow" at bounding box center [159, 183] width 9 height 9
click at [339, 276] on div "10 20 30 40" at bounding box center [350, 277] width 547 height 23
click at [166, 184] on div "play_arrow" at bounding box center [160, 183] width 24 height 17
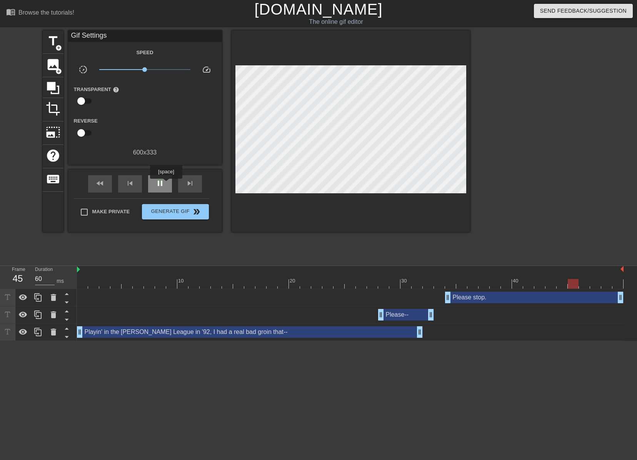
click at [166, 184] on div "pause" at bounding box center [160, 183] width 24 height 17
drag, startPoint x: 380, startPoint y: 315, endPoint x: 354, endPoint y: 311, distance: 26.4
click at [354, 311] on div "Please-- drag_handle drag_handle" at bounding box center [350, 315] width 547 height 12
click at [326, 285] on div at bounding box center [350, 284] width 547 height 10
click at [158, 181] on span "play_arrow" at bounding box center [159, 183] width 9 height 9
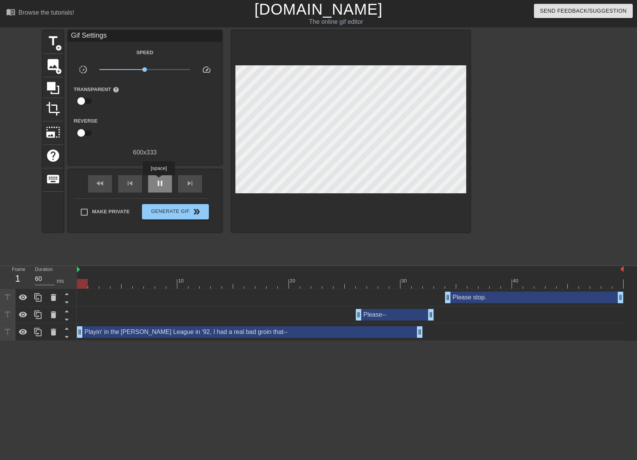
click at [158, 181] on span "pause" at bounding box center [159, 183] width 9 height 9
click at [445, 280] on div at bounding box center [350, 284] width 547 height 10
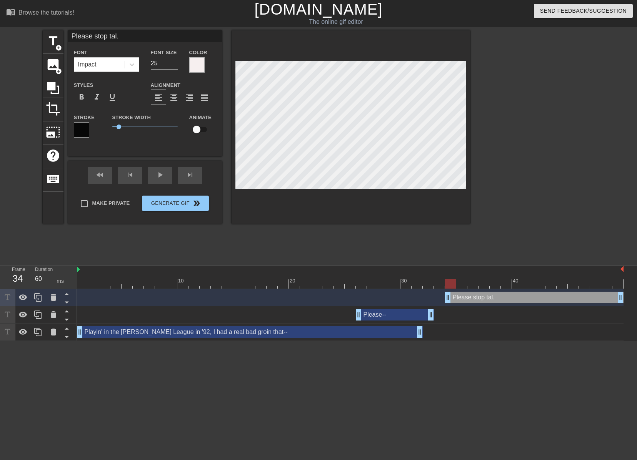
scroll to position [1, 3]
click at [405, 192] on div at bounding box center [351, 127] width 239 height 194
click at [346, 280] on div at bounding box center [350, 284] width 547 height 10
click at [165, 179] on div "play_arrow" at bounding box center [160, 175] width 24 height 17
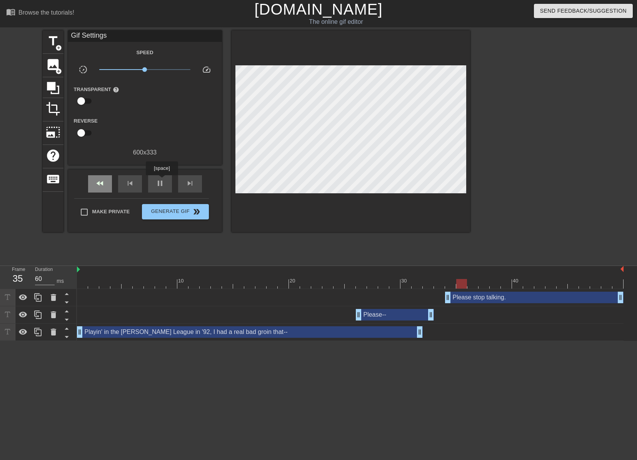
drag, startPoint x: 162, startPoint y: 181, endPoint x: 110, endPoint y: 181, distance: 51.6
click at [161, 181] on span "pause" at bounding box center [159, 183] width 9 height 9
click at [103, 182] on span "fast_rewind" at bounding box center [99, 183] width 9 height 9
click at [51, 65] on span "image" at bounding box center [53, 64] width 15 height 15
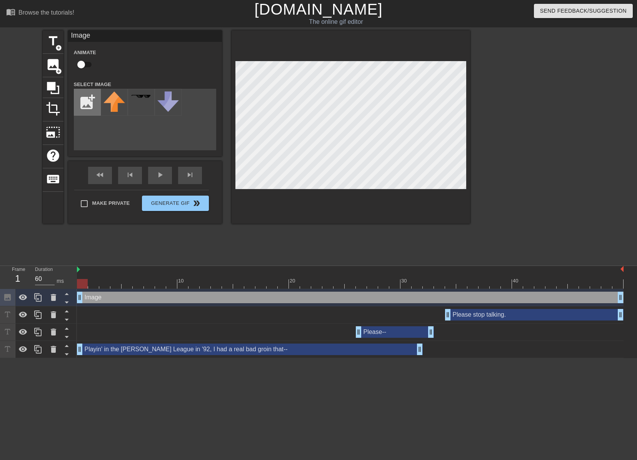
click at [88, 96] on input "file" at bounding box center [87, 102] width 26 height 26
click at [121, 101] on img at bounding box center [114, 102] width 22 height 21
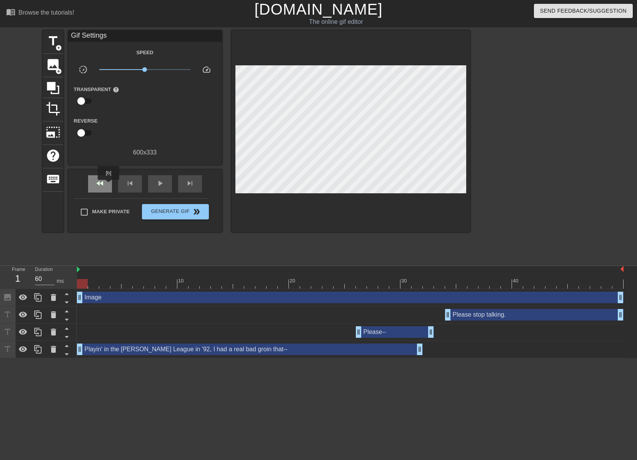
click at [109, 185] on div "fast_rewind" at bounding box center [100, 183] width 24 height 17
click at [160, 185] on span "play_arrow" at bounding box center [159, 183] width 9 height 9
click at [160, 185] on span "pause" at bounding box center [159, 183] width 9 height 9
click at [104, 179] on span "fast_rewind" at bounding box center [99, 183] width 9 height 9
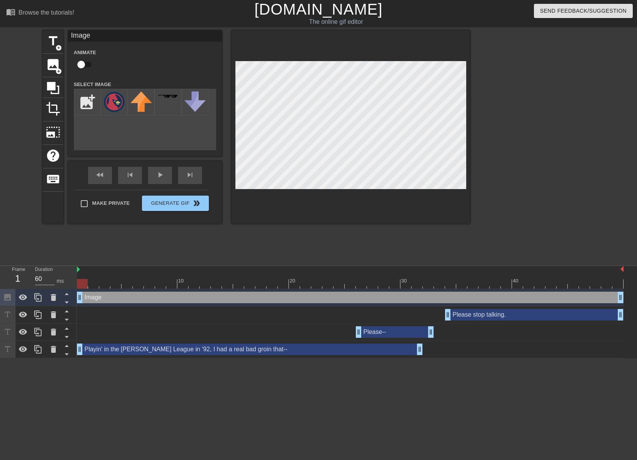
click at [84, 60] on input "checkbox" at bounding box center [81, 64] width 44 height 15
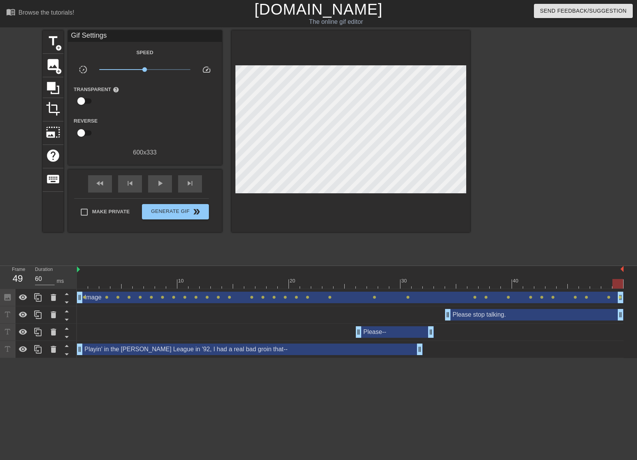
drag, startPoint x: 438, startPoint y: 224, endPoint x: 243, endPoint y: 220, distance: 195.1
click at [438, 224] on div "title add_circle image add_circle crop photo_size_select_large help keyboard Gi…" at bounding box center [256, 145] width 427 height 231
click at [97, 180] on span "fast_rewind" at bounding box center [99, 183] width 9 height 9
click at [158, 187] on span "play_arrow" at bounding box center [159, 183] width 9 height 9
click at [157, 182] on span "pause" at bounding box center [159, 183] width 9 height 9
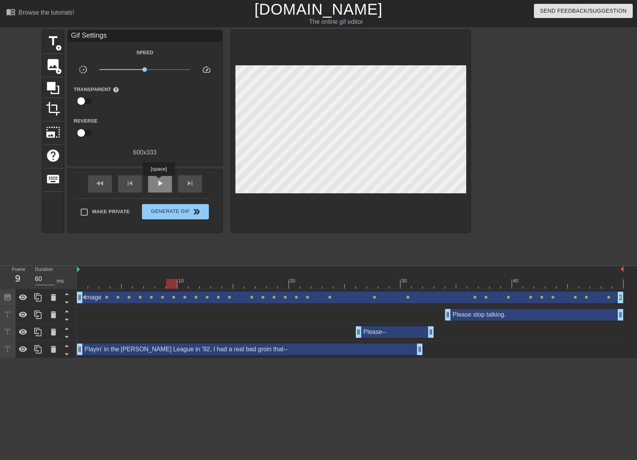
click at [158, 182] on span "play_arrow" at bounding box center [159, 183] width 9 height 9
click at [159, 182] on span "pause" at bounding box center [159, 183] width 9 height 9
click at [352, 290] on div "Image drag_handle drag_handle lens lens lens lens lens lens lens lens lens lens…" at bounding box center [350, 297] width 547 height 17
click at [352, 287] on div at bounding box center [350, 284] width 547 height 10
click at [337, 286] on div at bounding box center [350, 284] width 547 height 10
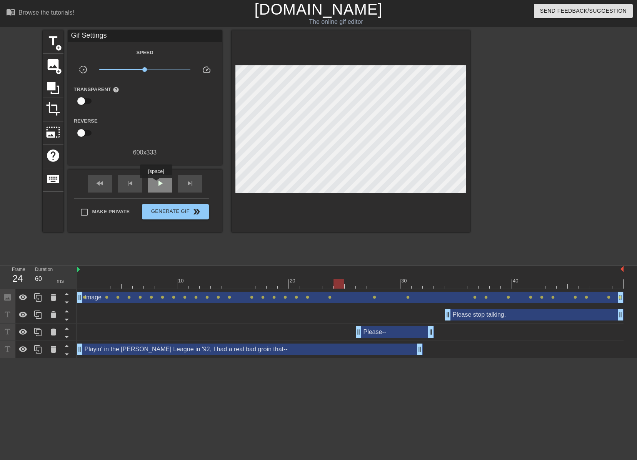
click at [160, 184] on span "play_arrow" at bounding box center [159, 183] width 9 height 9
click at [164, 207] on span "Generate Gif double_arrow" at bounding box center [175, 211] width 60 height 9
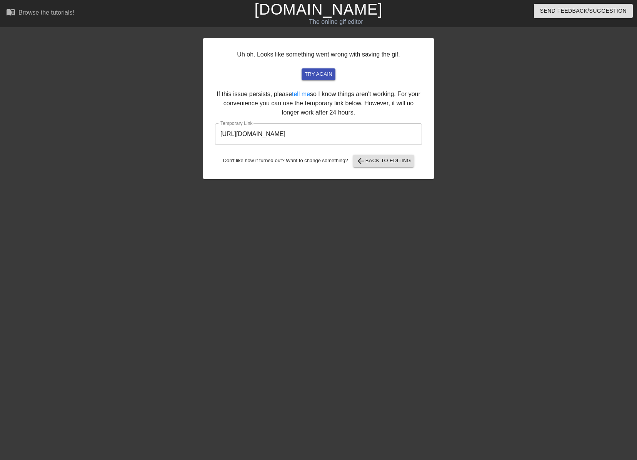
click at [265, 131] on input "[URL][DOMAIN_NAME]" at bounding box center [318, 134] width 207 height 22
